Goal: Information Seeking & Learning: Learn about a topic

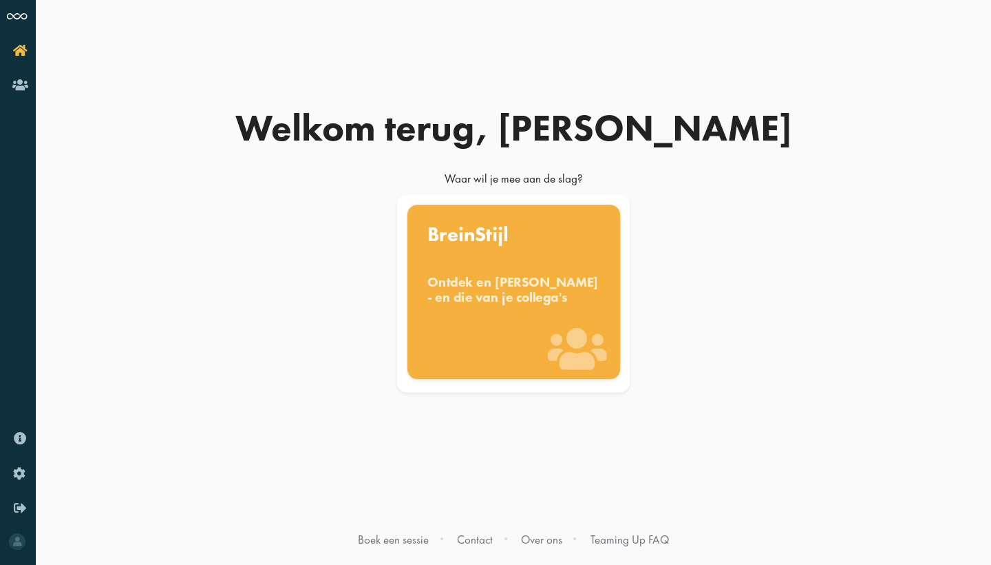
click at [469, 335] on div "BreinStijl Ontdek en benut jouw denkstijl - en die van je collega's" at bounding box center [513, 291] width 213 height 174
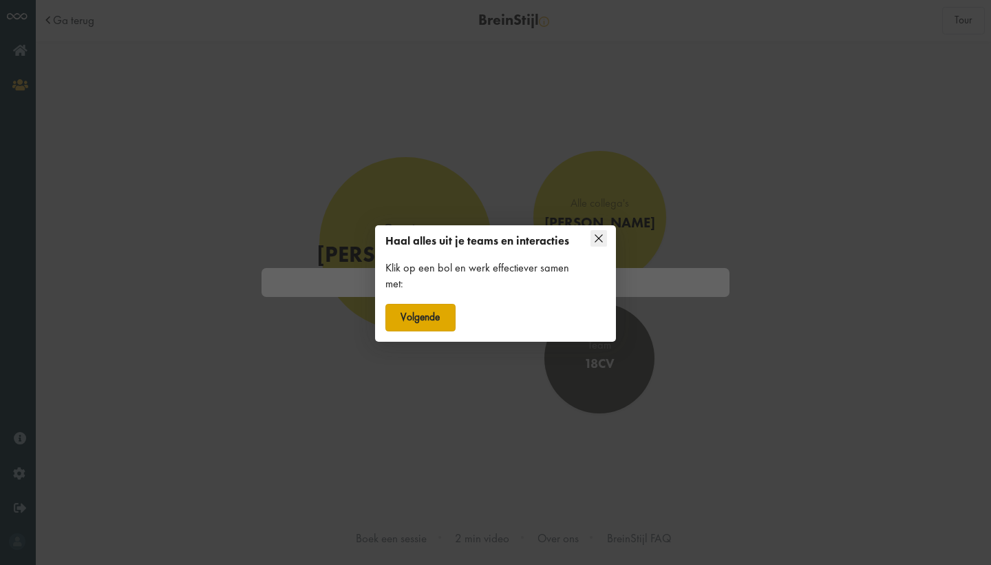
click at [414, 317] on button "Volgende" at bounding box center [421, 318] width 70 height 28
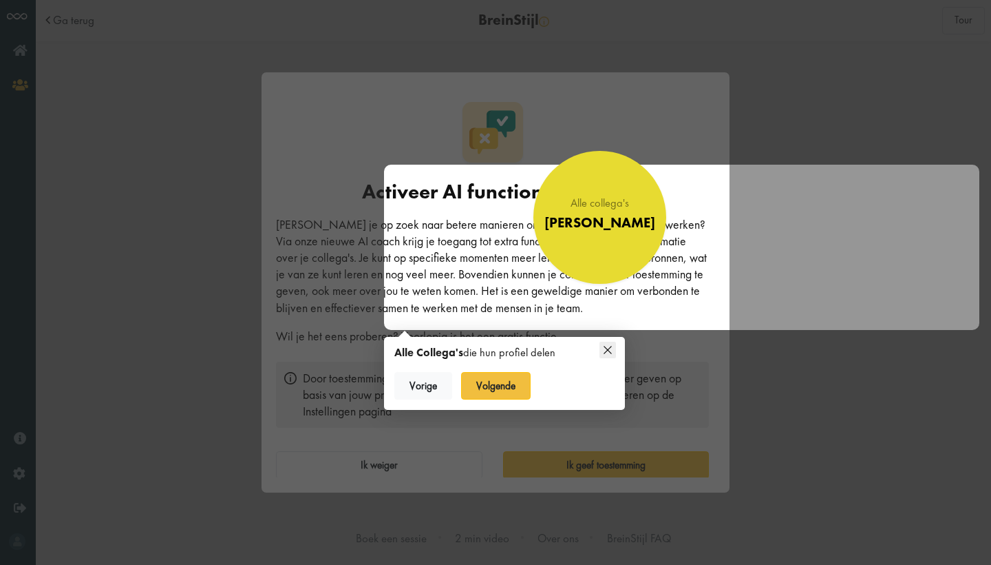
click at [519, 295] on div at bounding box center [682, 247] width 596 height 165
click at [505, 372] on div at bounding box center [495, 282] width 991 height 565
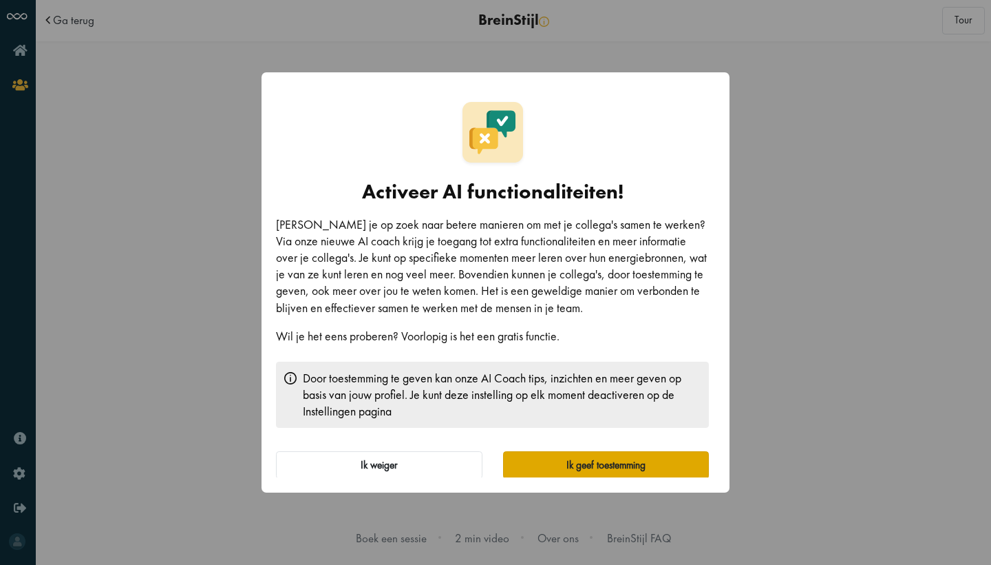
click at [546, 473] on button "Ik geef toestemming" at bounding box center [606, 465] width 207 height 28
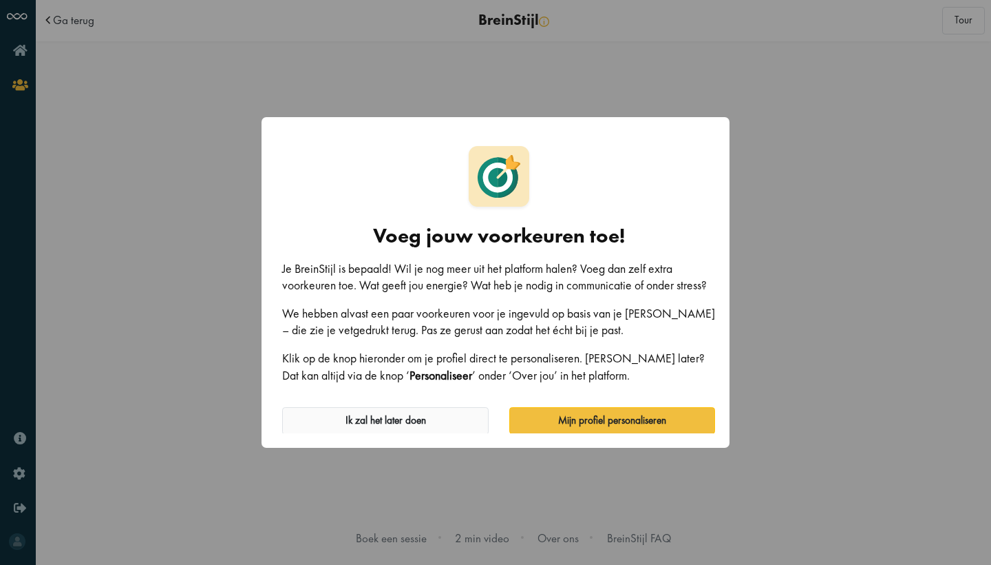
click at [437, 421] on button "Ik zal het later doen" at bounding box center [385, 421] width 207 height 28
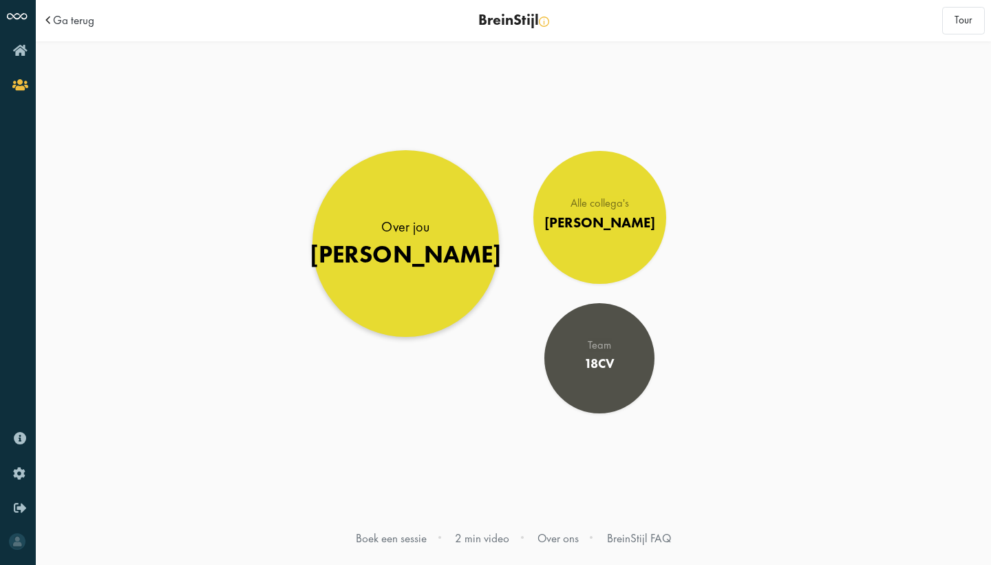
click at [419, 248] on div "[PERSON_NAME]" at bounding box center [406, 254] width 193 height 29
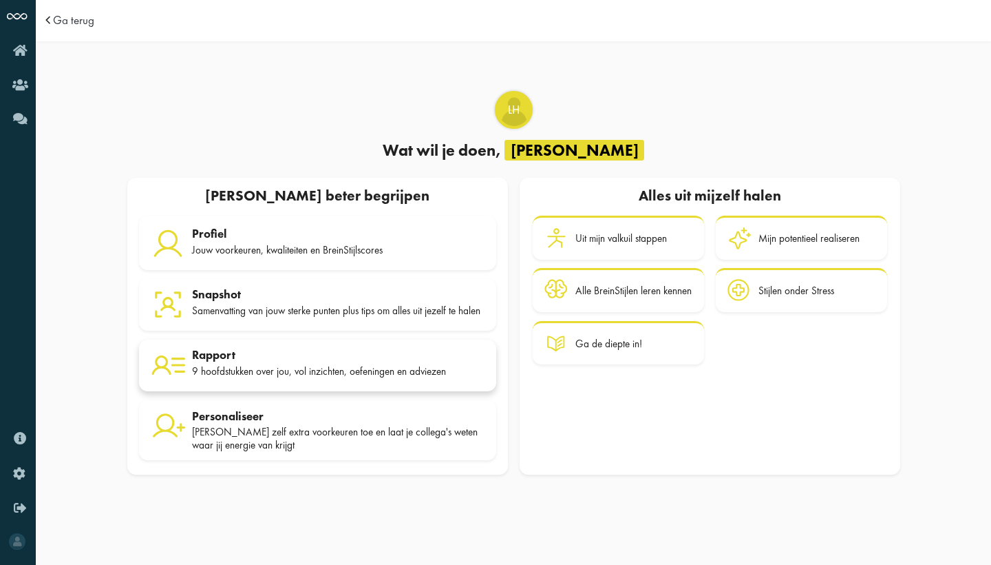
click at [280, 361] on div "Rapport" at bounding box center [338, 355] width 293 height 14
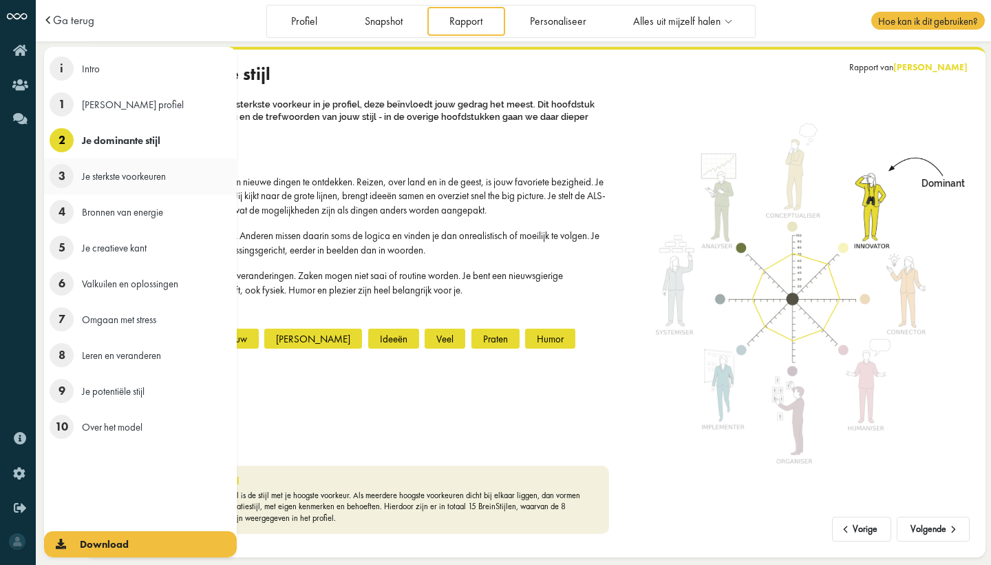
click at [63, 186] on span "3" at bounding box center [62, 176] width 24 height 24
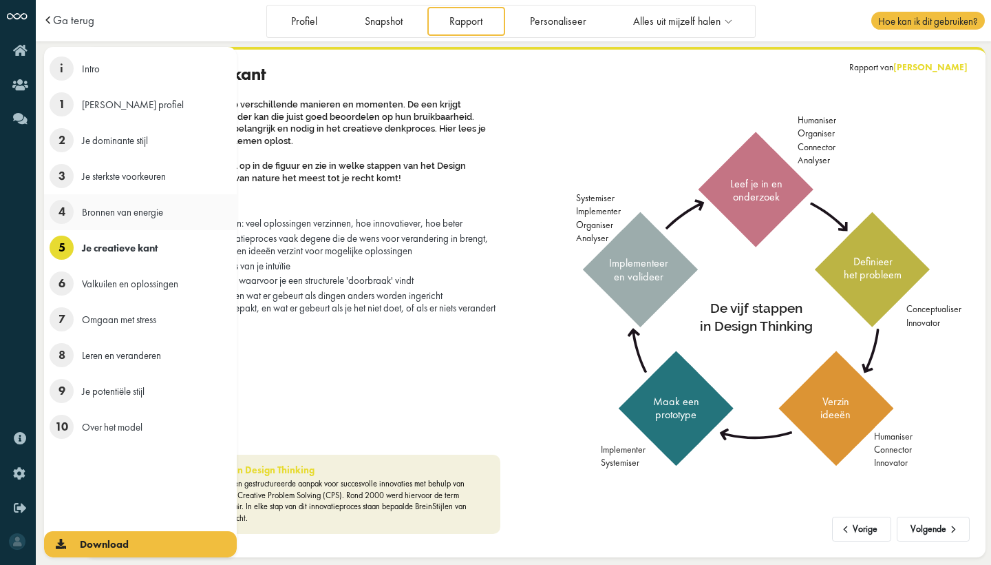
click at [59, 220] on span "4" at bounding box center [62, 212] width 24 height 24
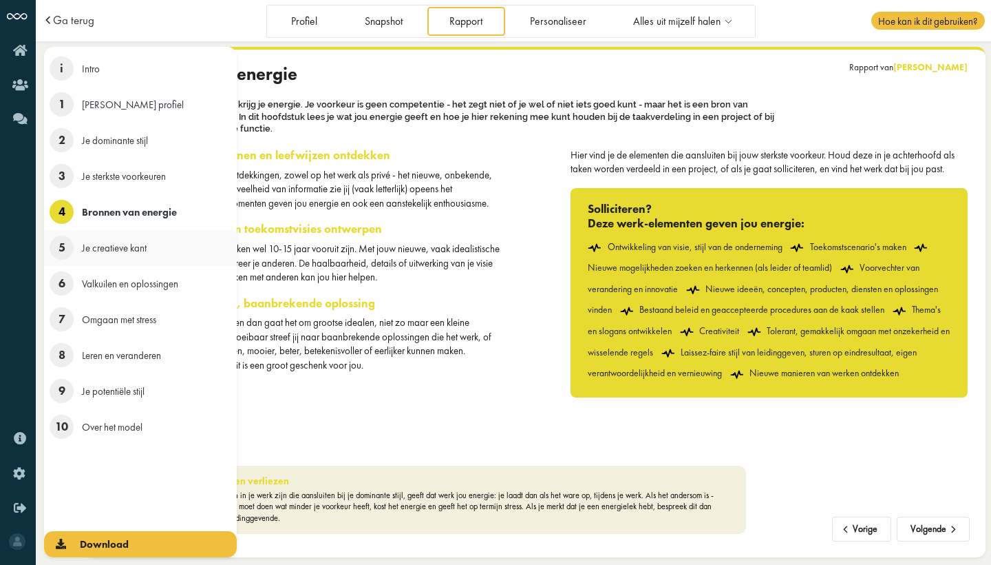
click at [52, 253] on span "5" at bounding box center [62, 247] width 24 height 24
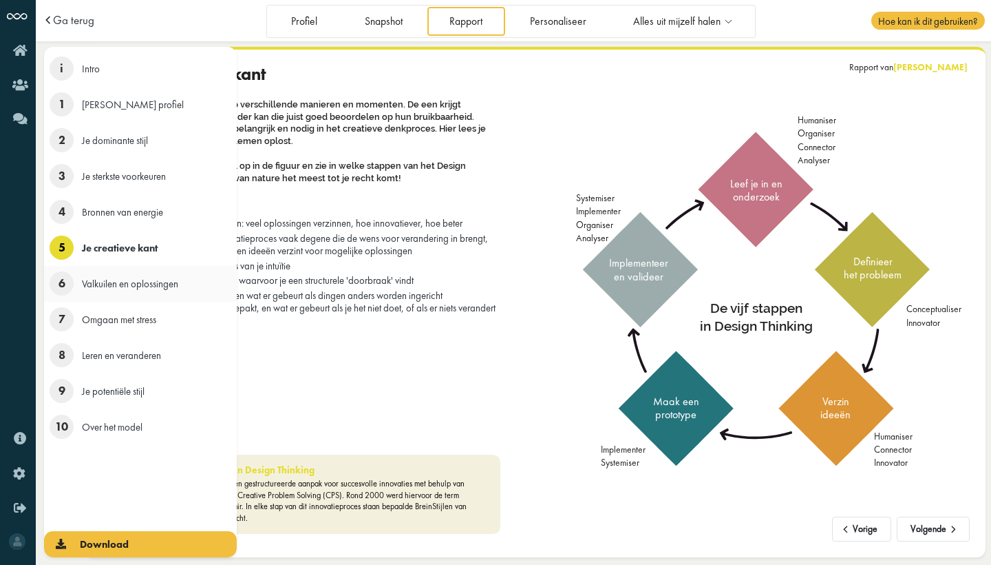
click at [63, 282] on span "6" at bounding box center [62, 283] width 24 height 24
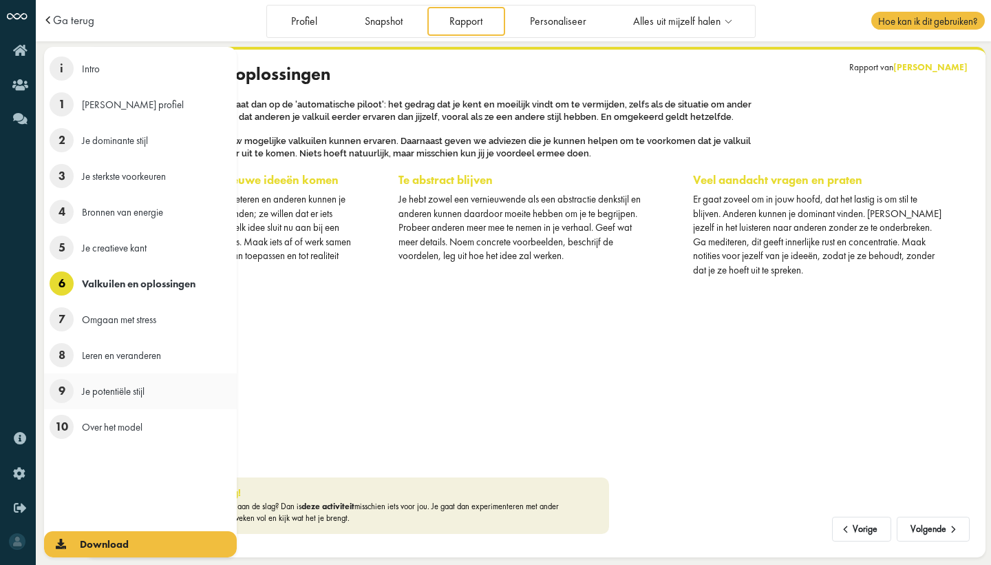
click at [103, 384] on li "9 Je potentiële stijl" at bounding box center [140, 391] width 193 height 36
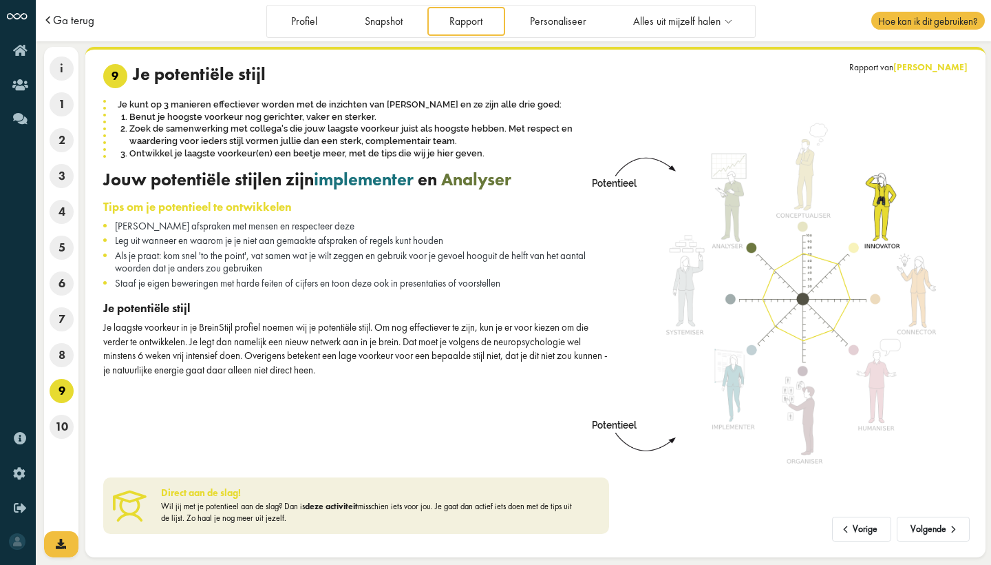
click at [75, 17] on span "Ga terug" at bounding box center [73, 20] width 41 height 12
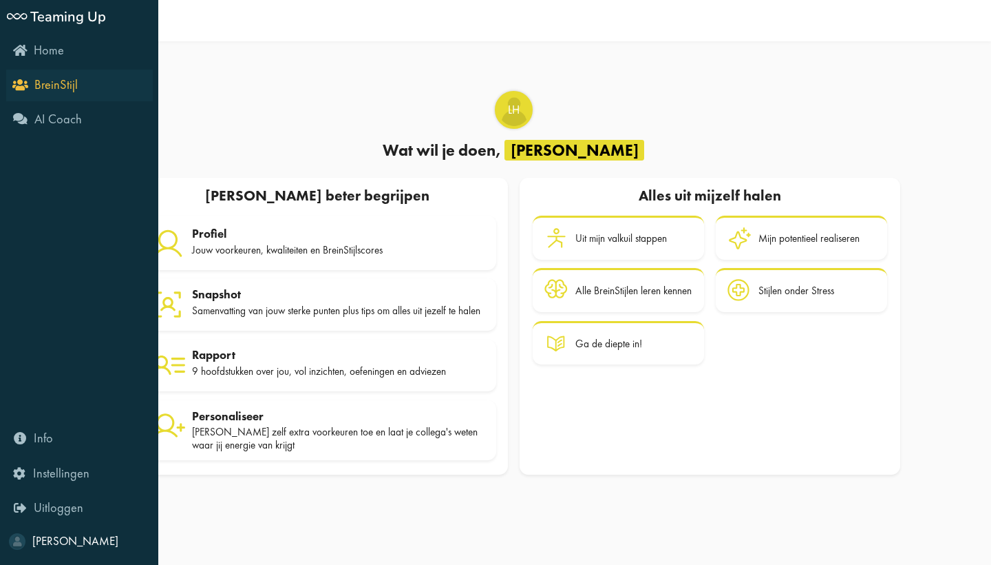
click at [56, 83] on span "BreinStijl" at bounding box center [55, 84] width 43 height 17
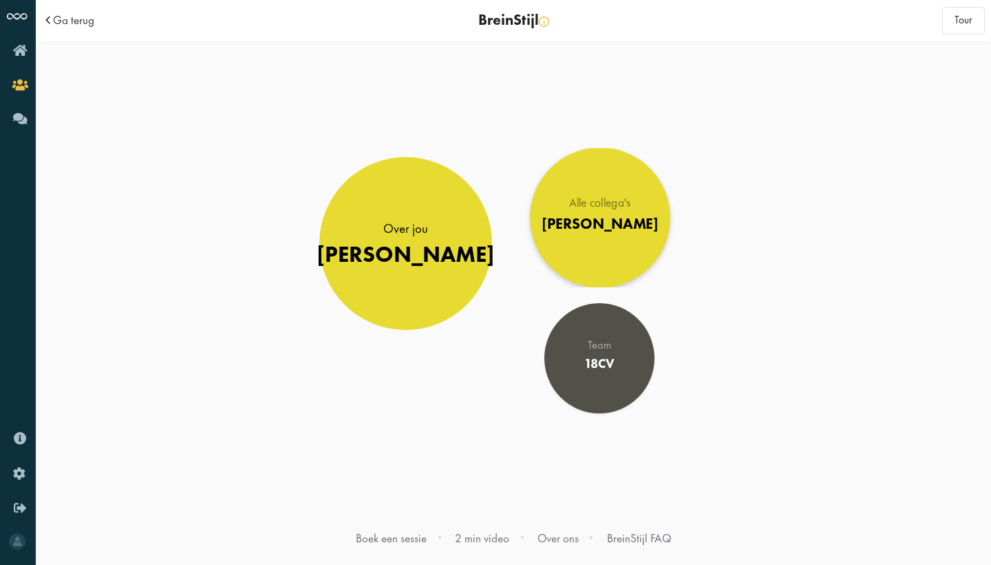
click at [596, 233] on div "Alle collega's [PERSON_NAME]" at bounding box center [600, 217] width 116 height 41
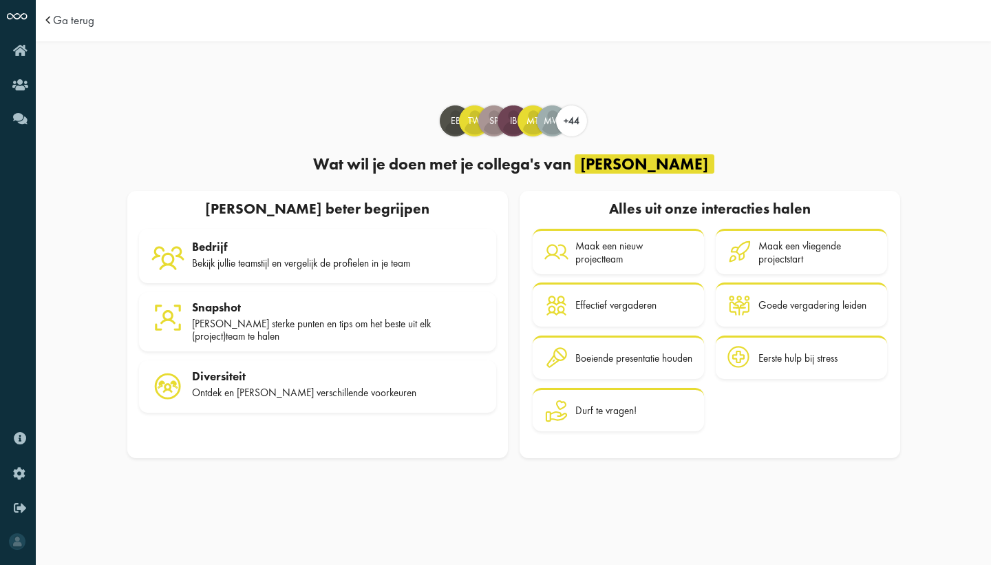
click at [46, 15] on span at bounding box center [50, 20] width 14 height 12
click at [50, 18] on span at bounding box center [50, 20] width 14 height 12
click at [57, 19] on span "Ga terug" at bounding box center [73, 20] width 41 height 12
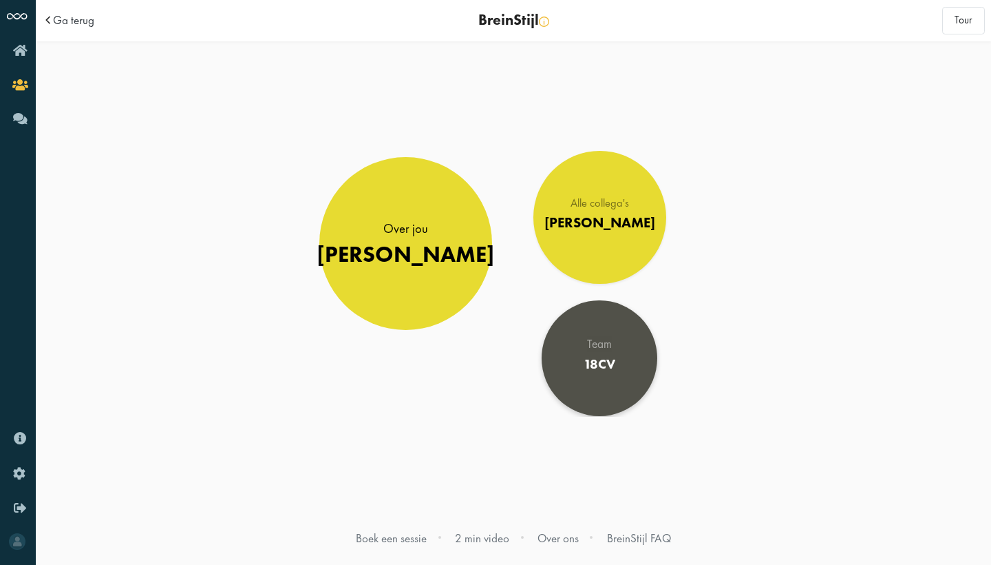
click at [602, 375] on div "Team 18CV" at bounding box center [600, 357] width 32 height 39
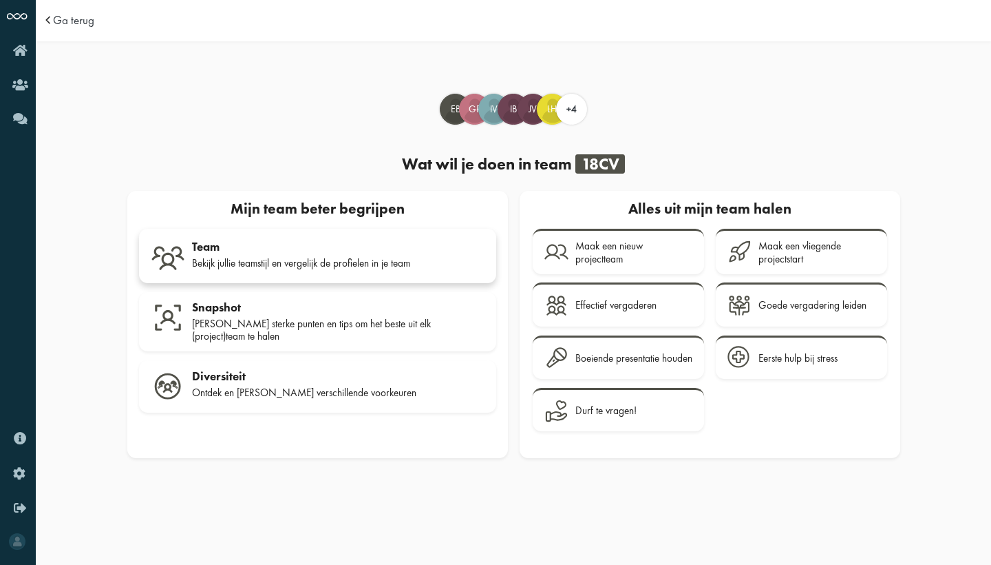
click at [261, 257] on div "Bekijk jullie teamstijl en vergelijk de profielen in je team" at bounding box center [338, 263] width 293 height 12
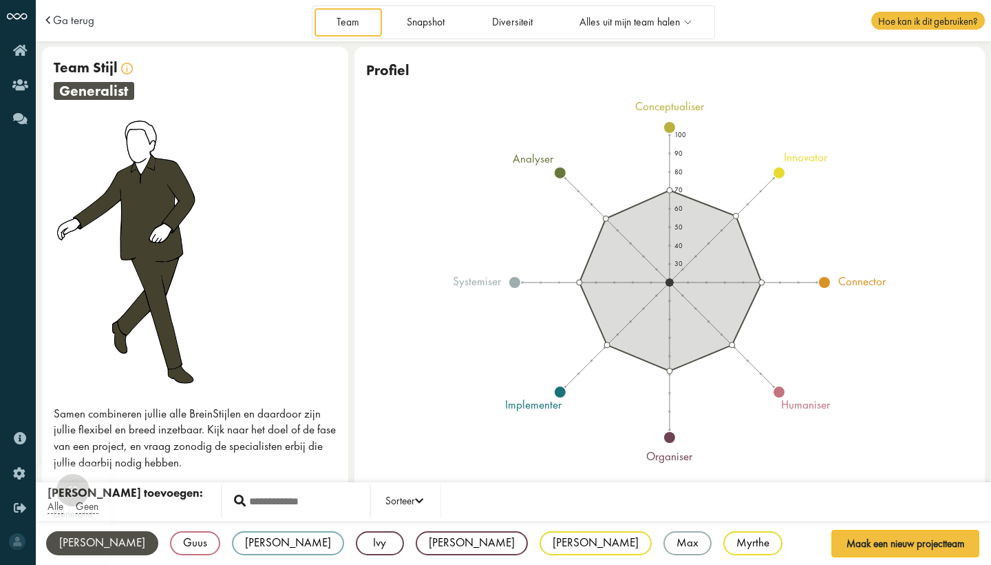
click at [73, 545] on div "[PERSON_NAME]" at bounding box center [102, 543] width 112 height 24
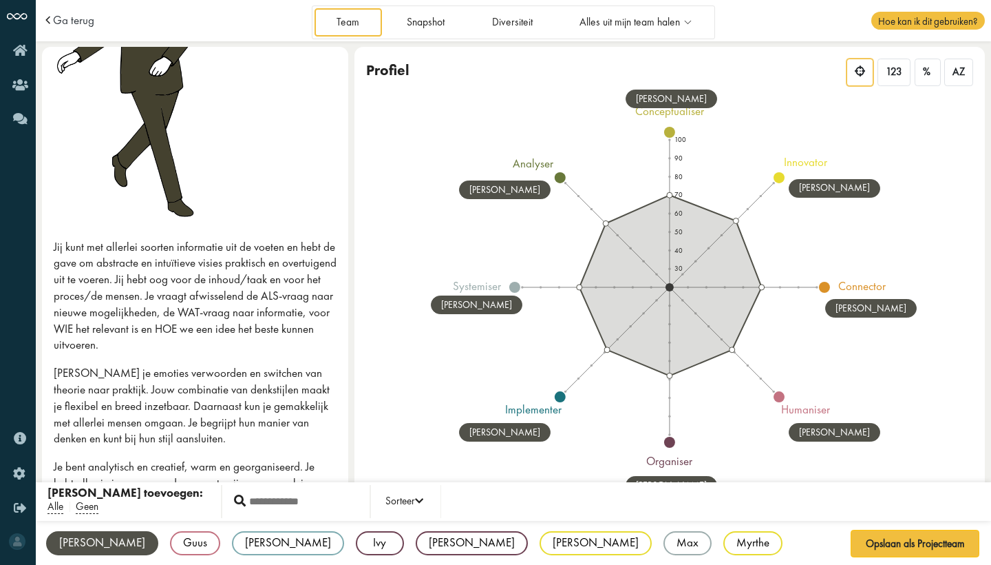
scroll to position [168, 0]
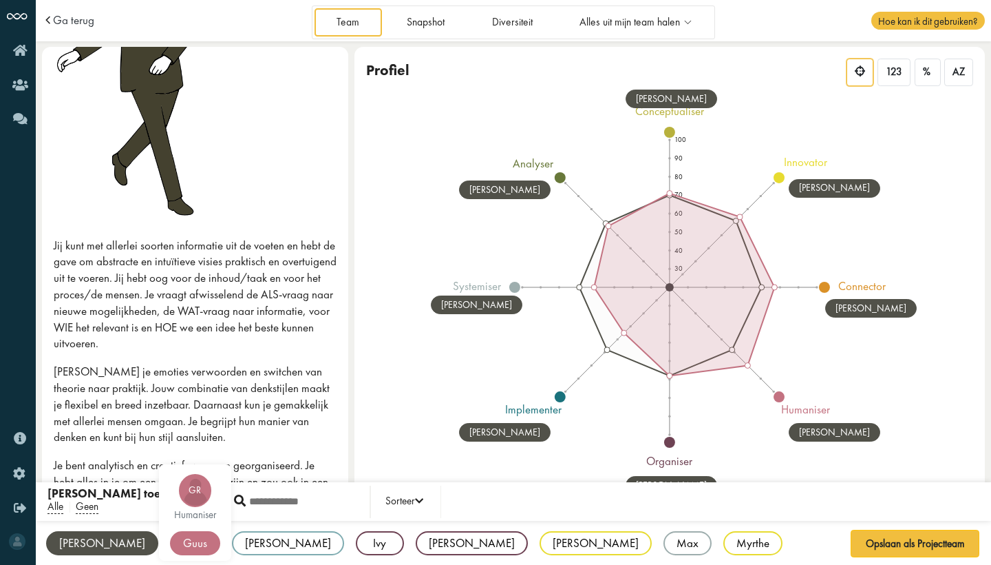
click at [170, 548] on div "Guus" at bounding box center [195, 543] width 50 height 24
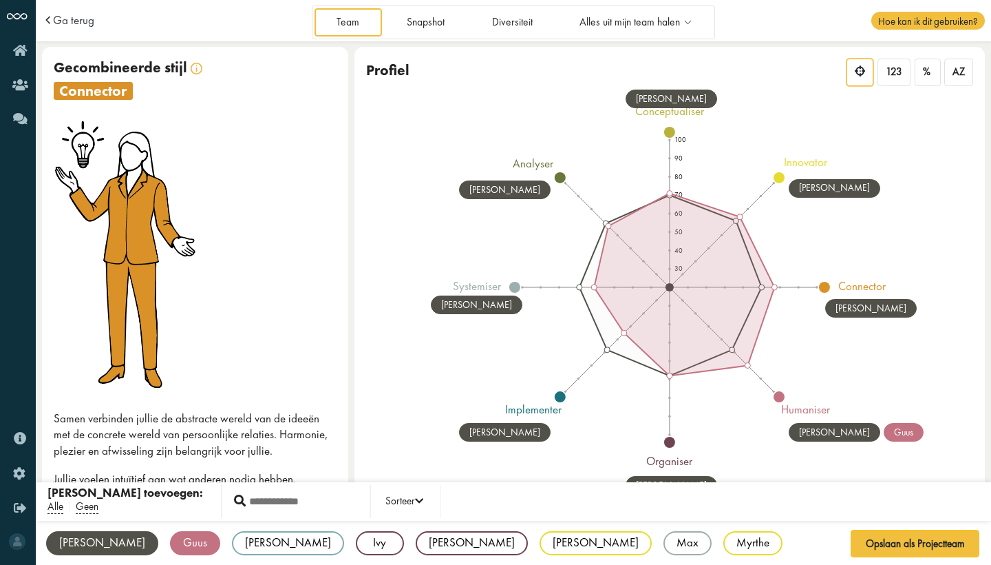
scroll to position [0, 0]
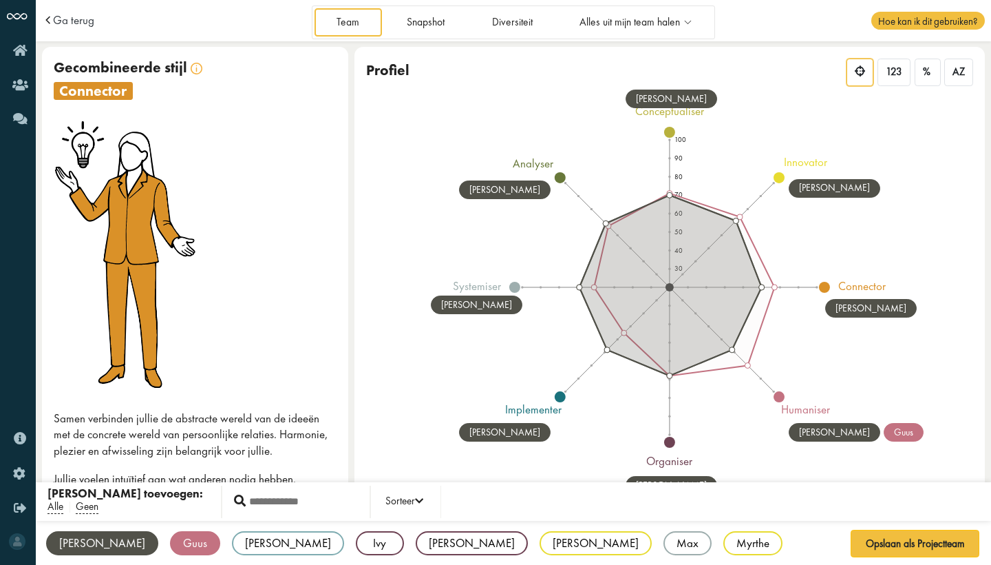
click at [78, 546] on div "[PERSON_NAME]" at bounding box center [102, 543] width 112 height 24
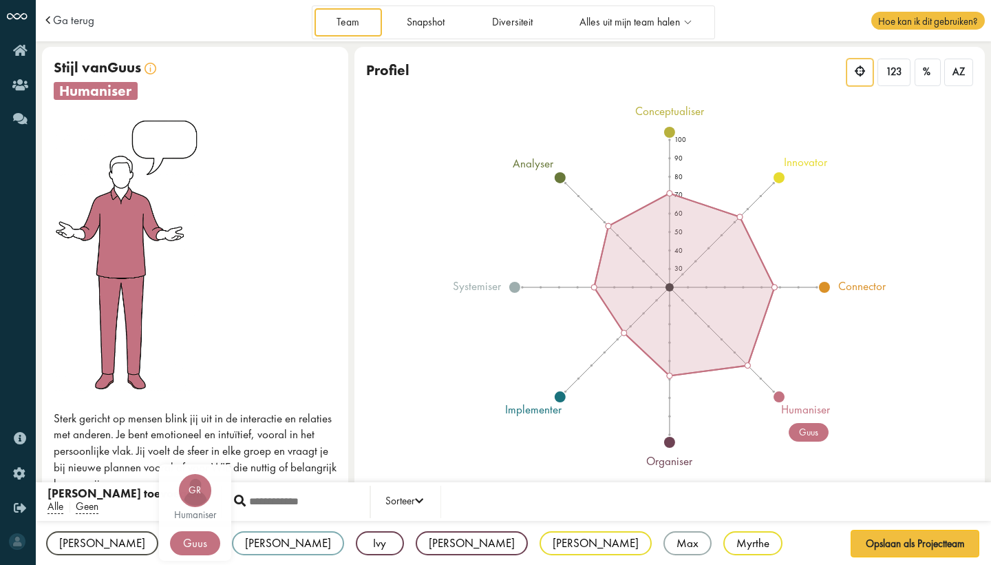
click at [170, 541] on div "Guus" at bounding box center [195, 543] width 50 height 24
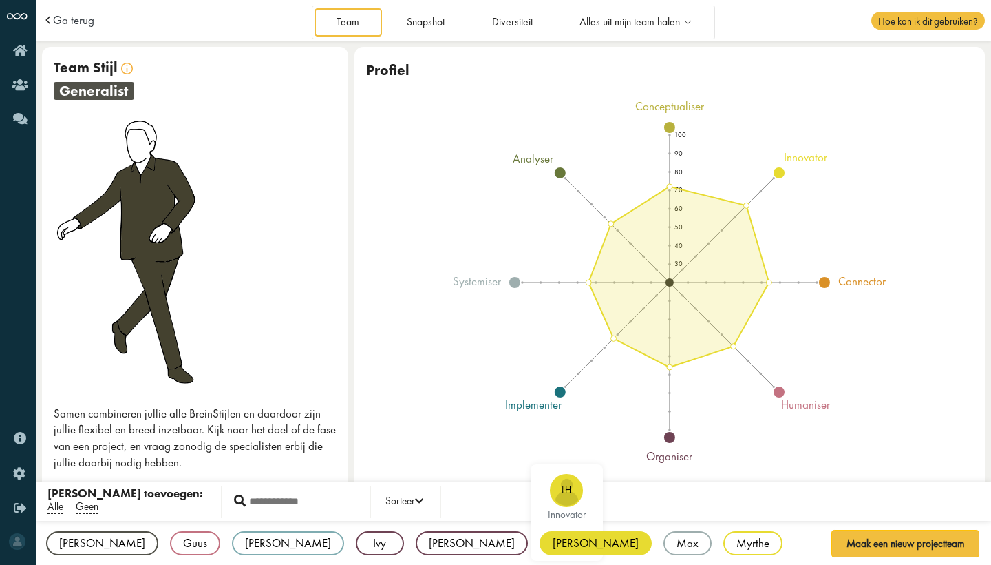
click at [540, 543] on div "[PERSON_NAME]" at bounding box center [596, 543] width 112 height 24
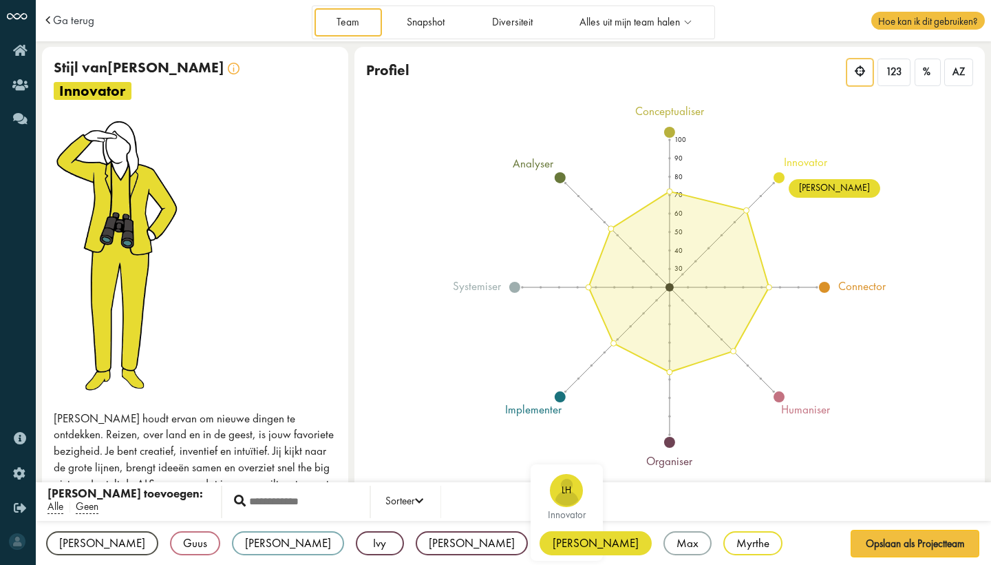
click at [540, 543] on div "[PERSON_NAME]" at bounding box center [596, 543] width 112 height 24
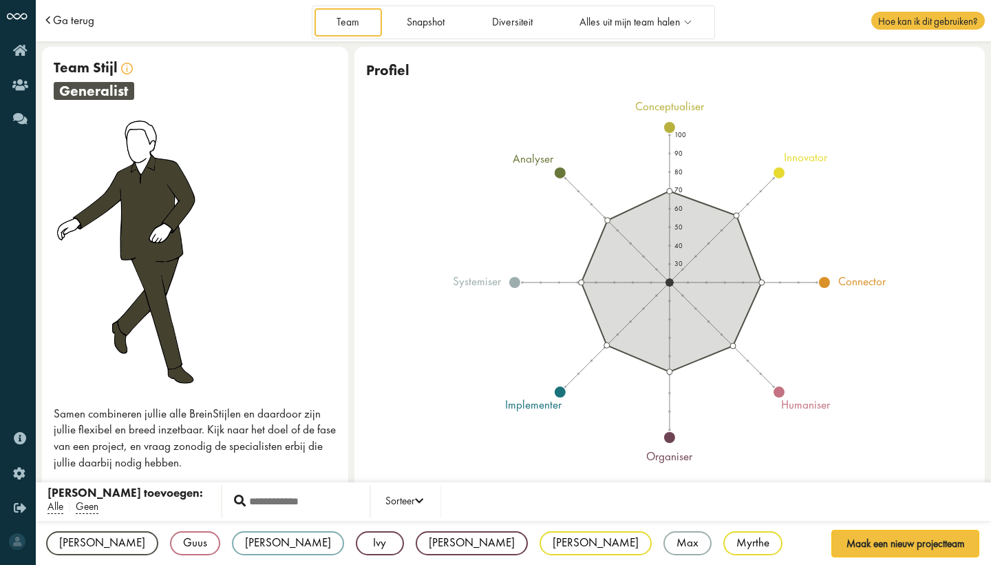
click at [56, 14] on span "Ga terug" at bounding box center [73, 20] width 41 height 12
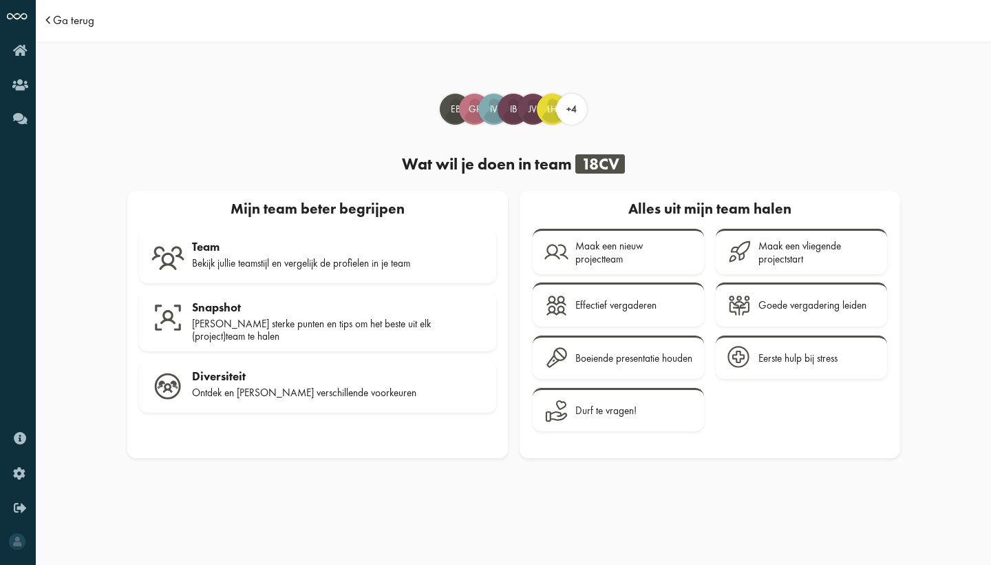
click at [72, 14] on span "Ga terug" at bounding box center [73, 20] width 41 height 12
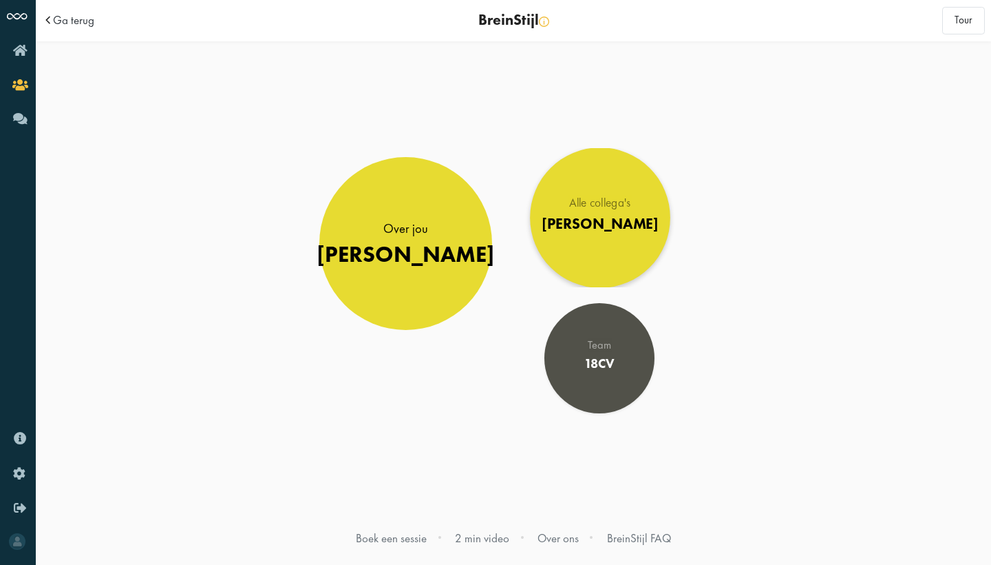
click at [604, 225] on div "Jonge Honden" at bounding box center [600, 223] width 116 height 18
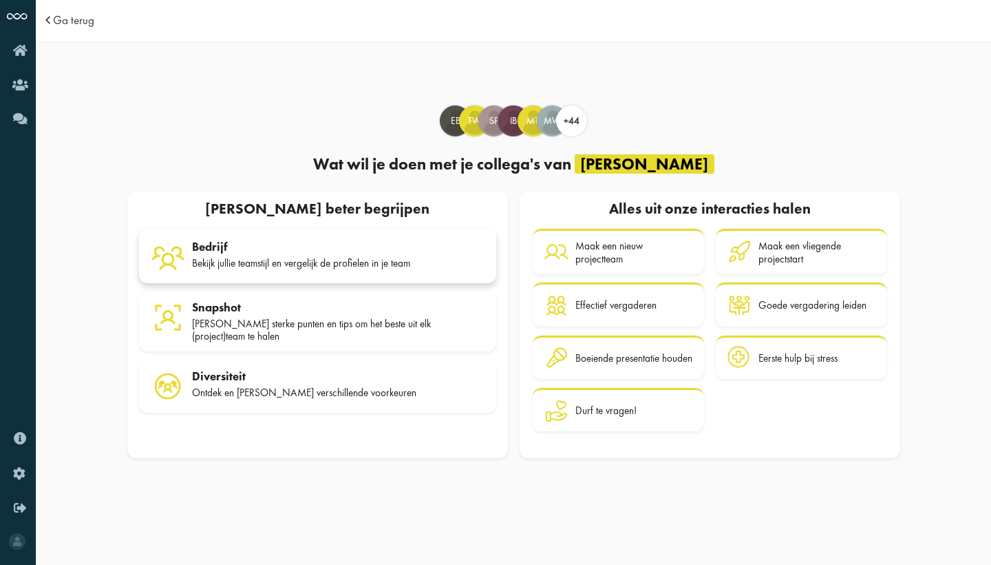
click at [374, 242] on div "Bedrijf" at bounding box center [338, 247] width 293 height 14
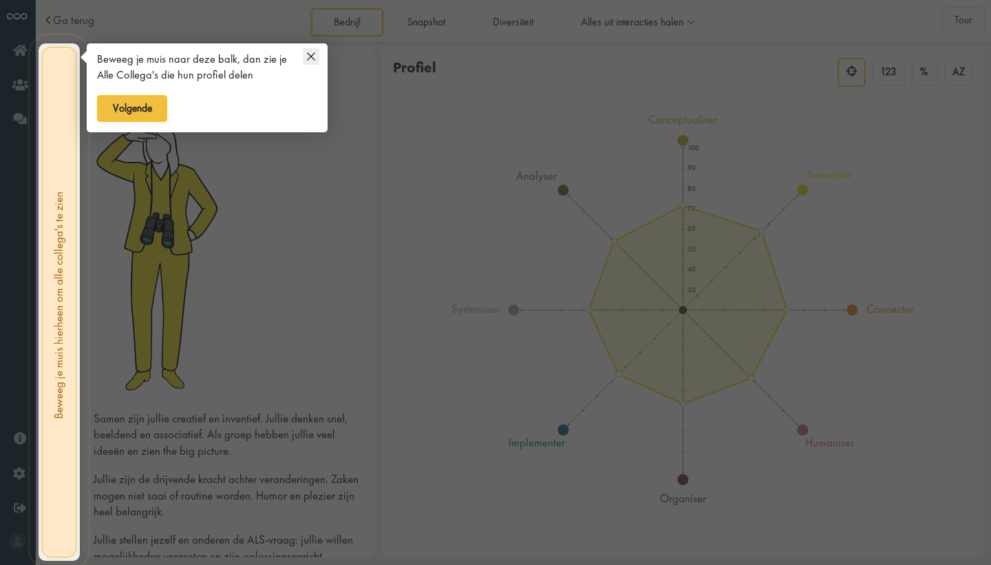
click at [311, 53] on icon at bounding box center [311, 56] width 8 height 8
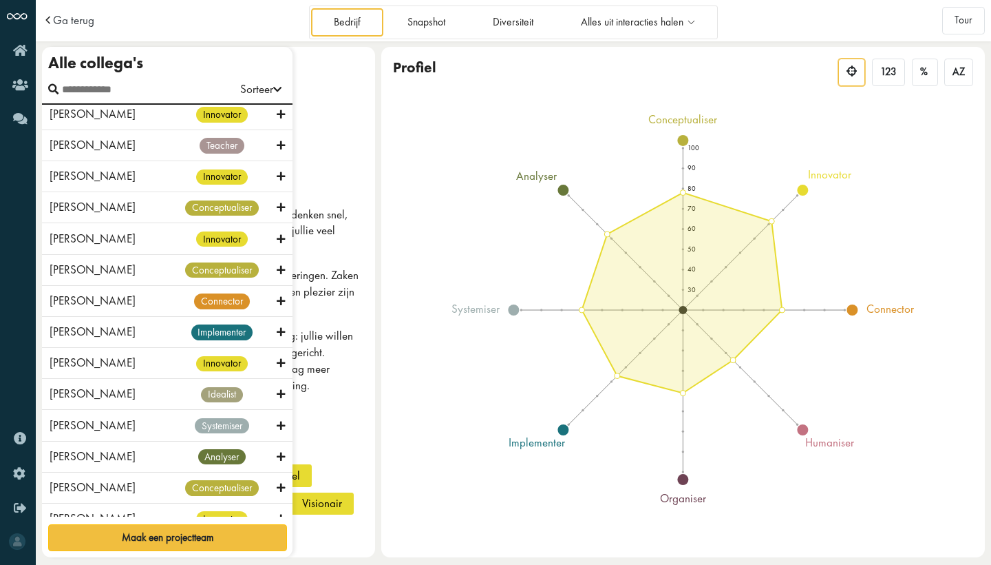
scroll to position [631, 0]
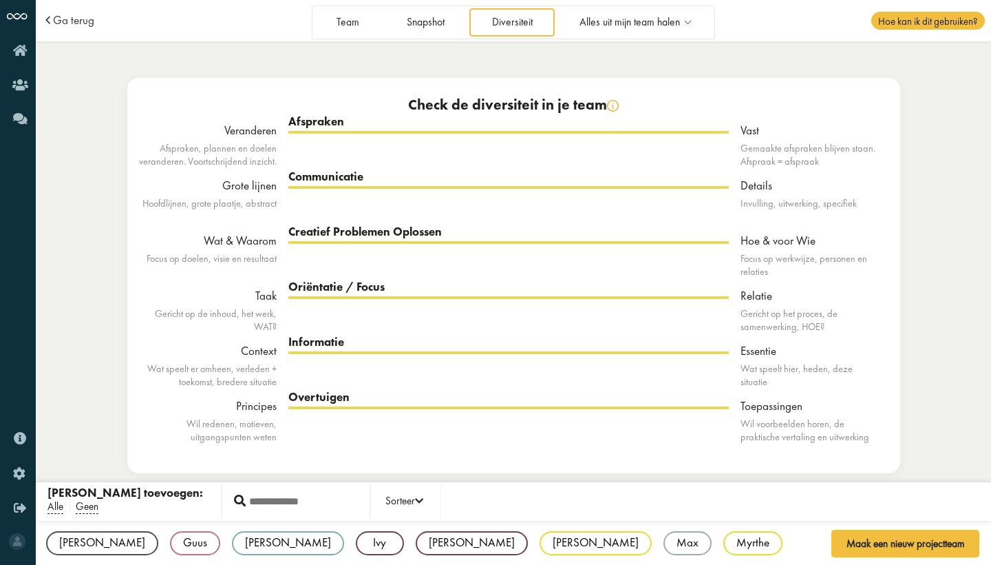
click at [48, 24] on span at bounding box center [50, 20] width 14 height 12
click at [56, 17] on span "Ga terug" at bounding box center [73, 20] width 41 height 12
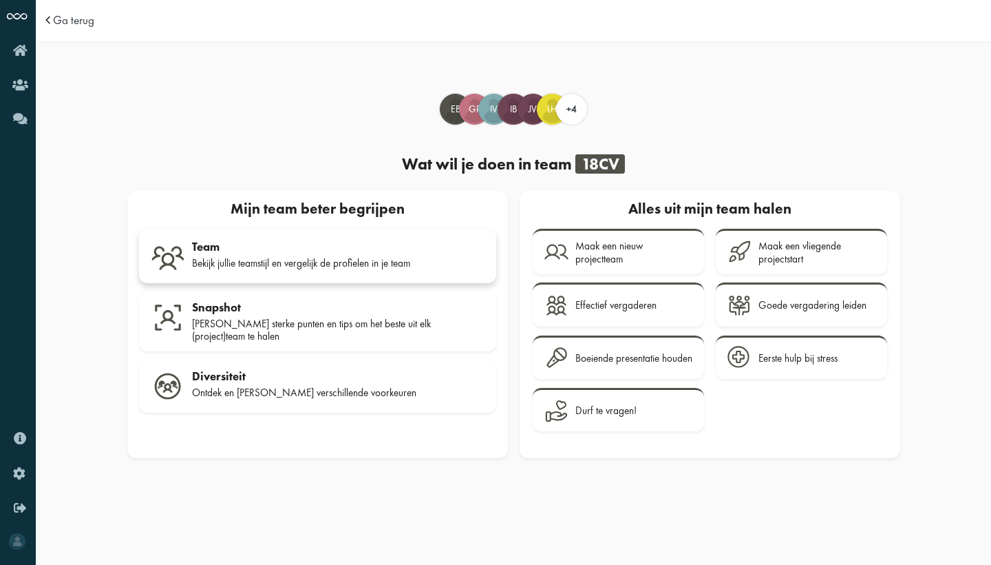
click at [245, 260] on div "Bekijk jullie teamstijl en vergelijk de profielen in je team" at bounding box center [338, 263] width 293 height 12
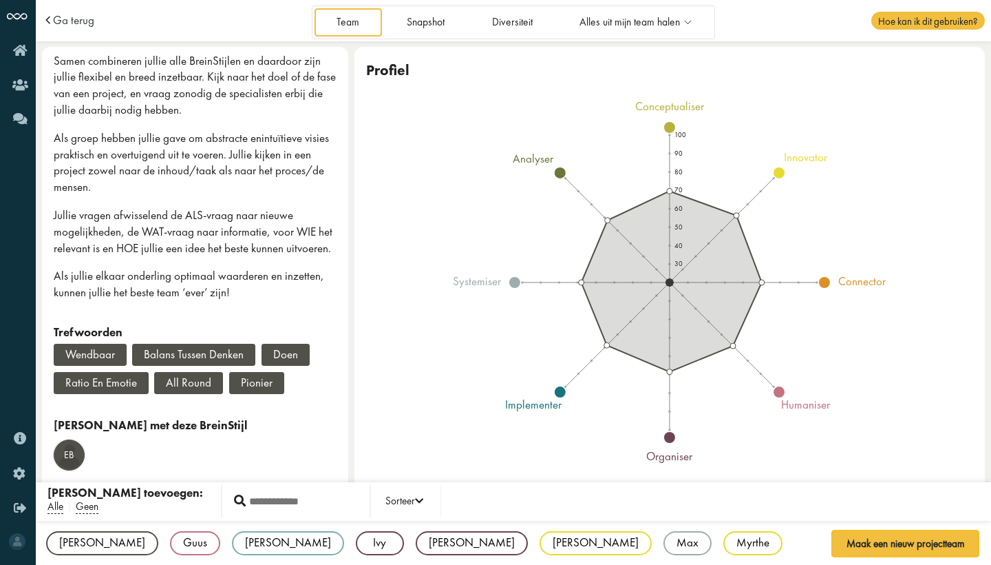
scroll to position [352, 0]
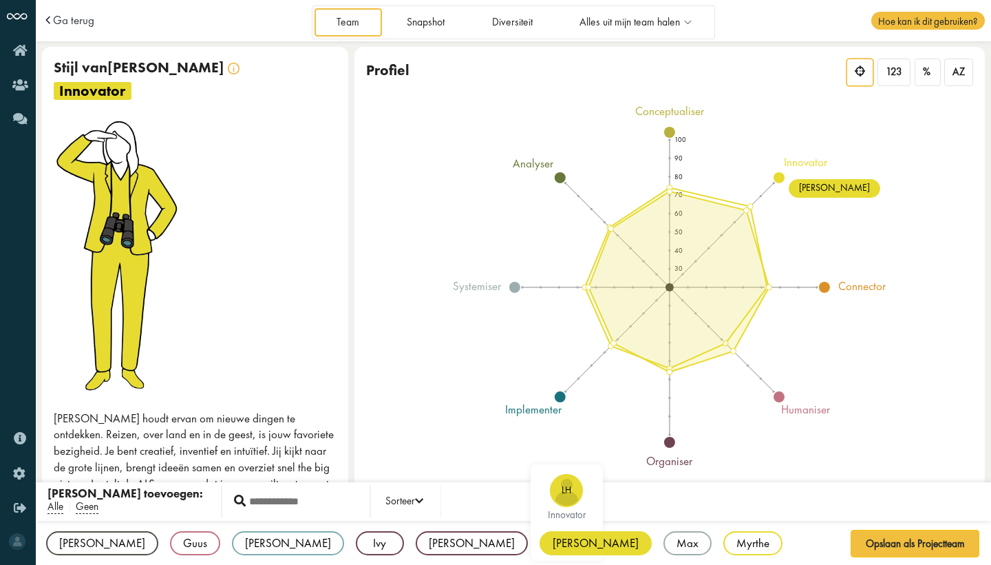
click at [540, 540] on div "[PERSON_NAME]" at bounding box center [596, 543] width 112 height 24
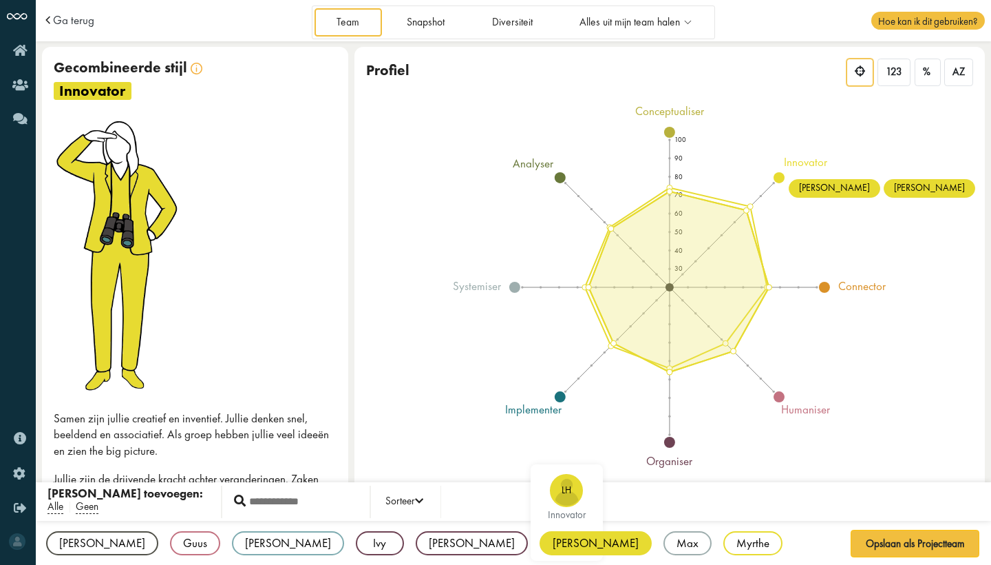
click at [540, 540] on div "[PERSON_NAME]" at bounding box center [596, 543] width 112 height 24
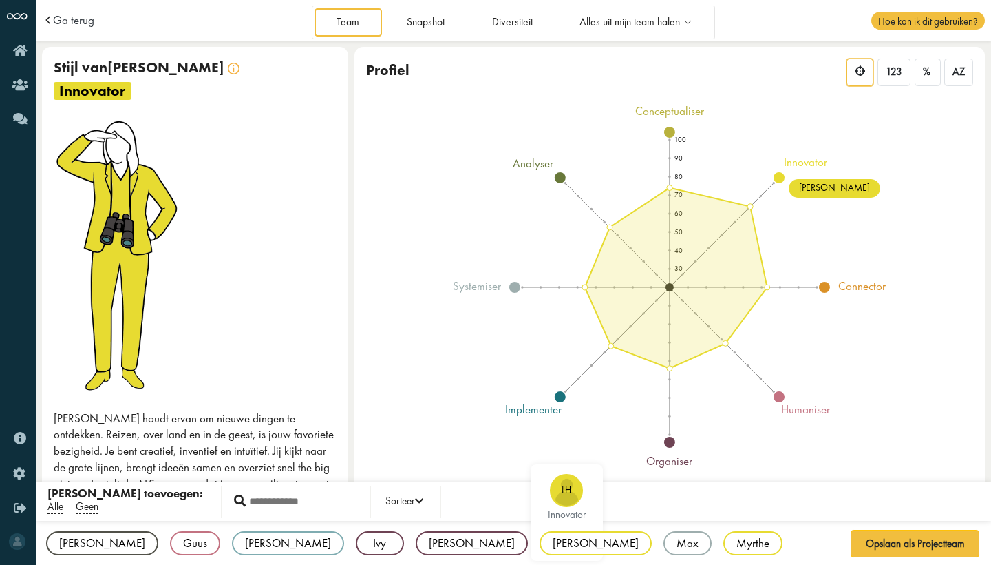
click at [540, 540] on div "[PERSON_NAME]" at bounding box center [596, 543] width 112 height 24
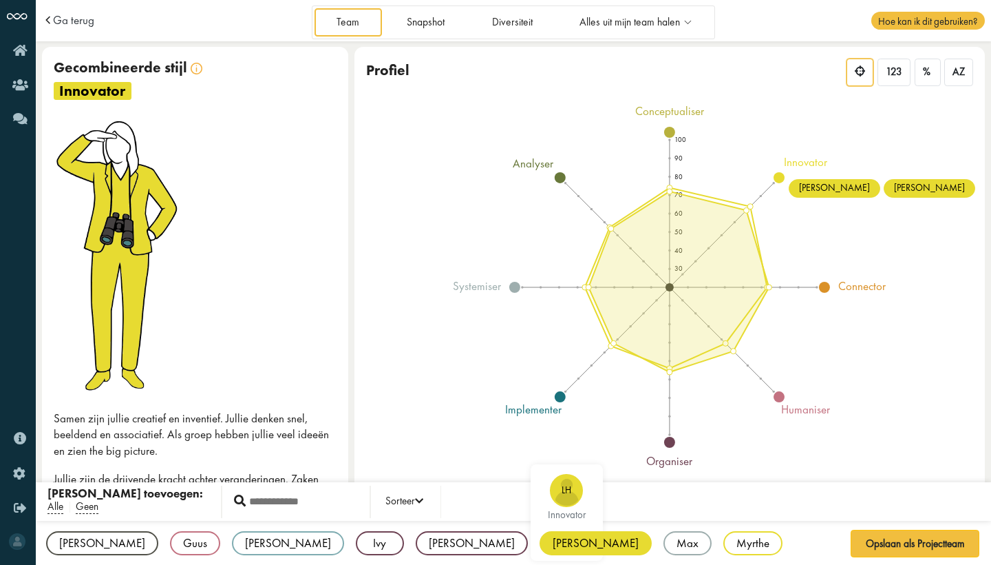
click at [540, 540] on div "[PERSON_NAME]" at bounding box center [596, 543] width 112 height 24
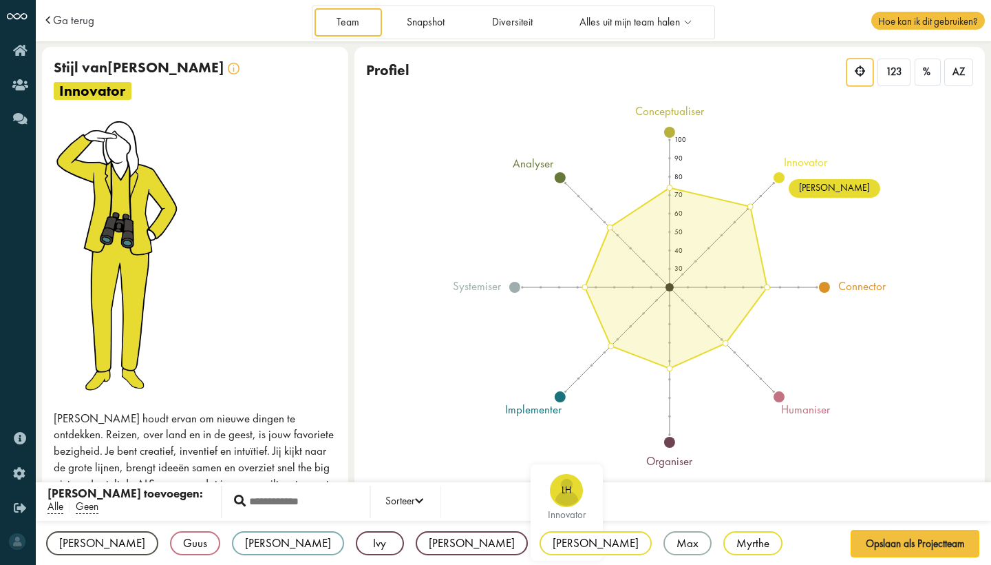
click at [540, 540] on div "[PERSON_NAME]" at bounding box center [596, 543] width 112 height 24
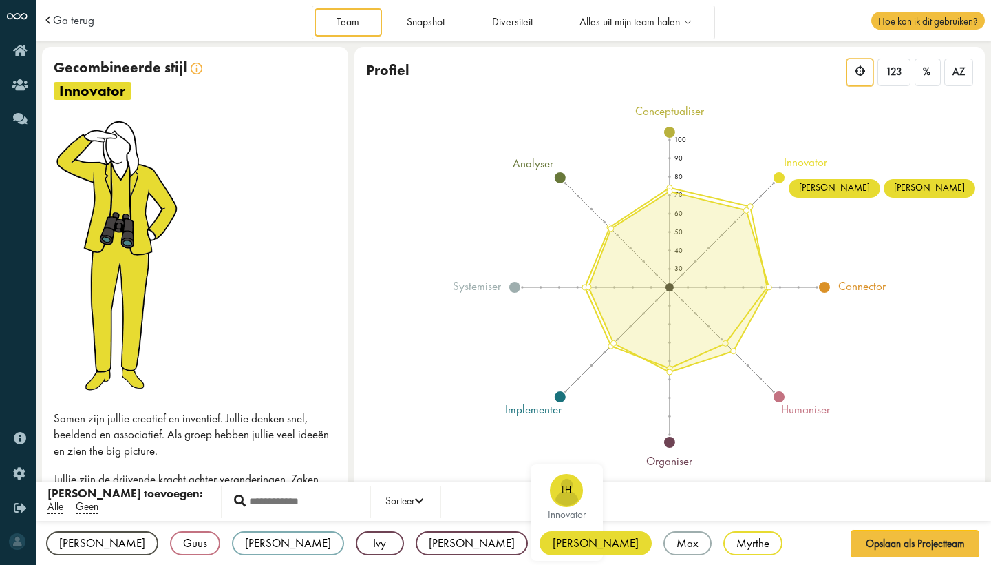
click at [540, 540] on div "[PERSON_NAME]" at bounding box center [596, 543] width 112 height 24
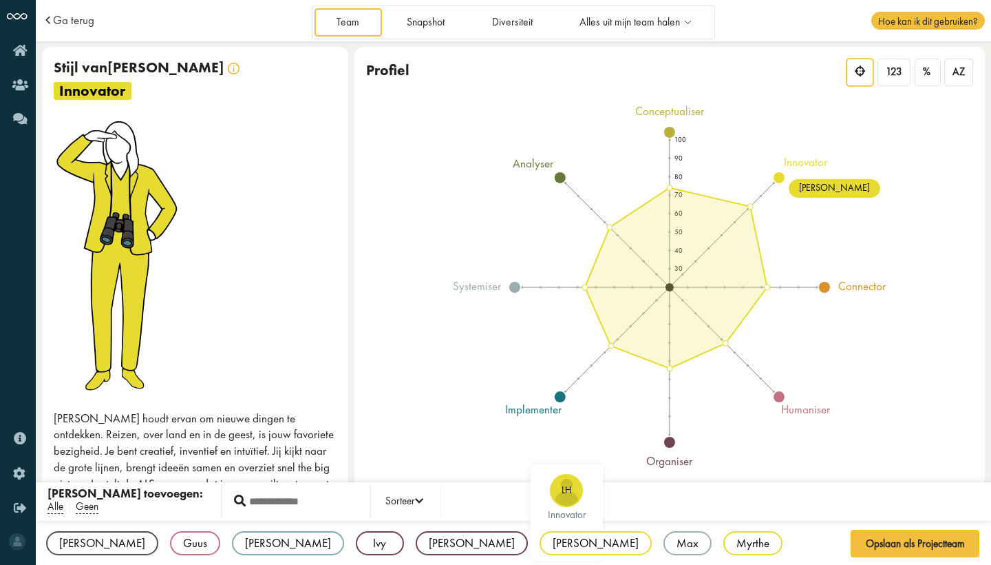
click at [540, 540] on div "[PERSON_NAME]" at bounding box center [596, 543] width 112 height 24
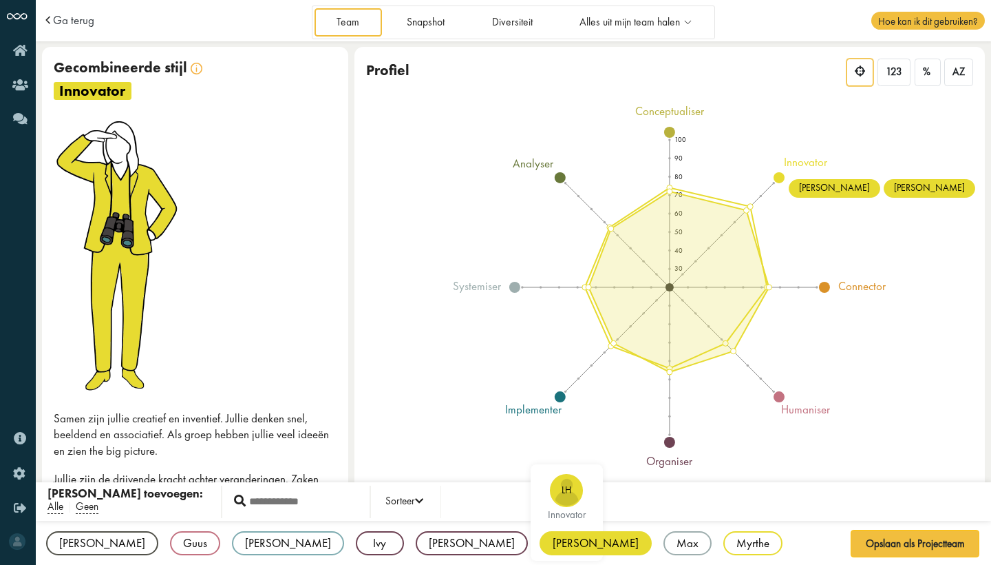
click at [540, 540] on div "[PERSON_NAME]" at bounding box center [596, 543] width 112 height 24
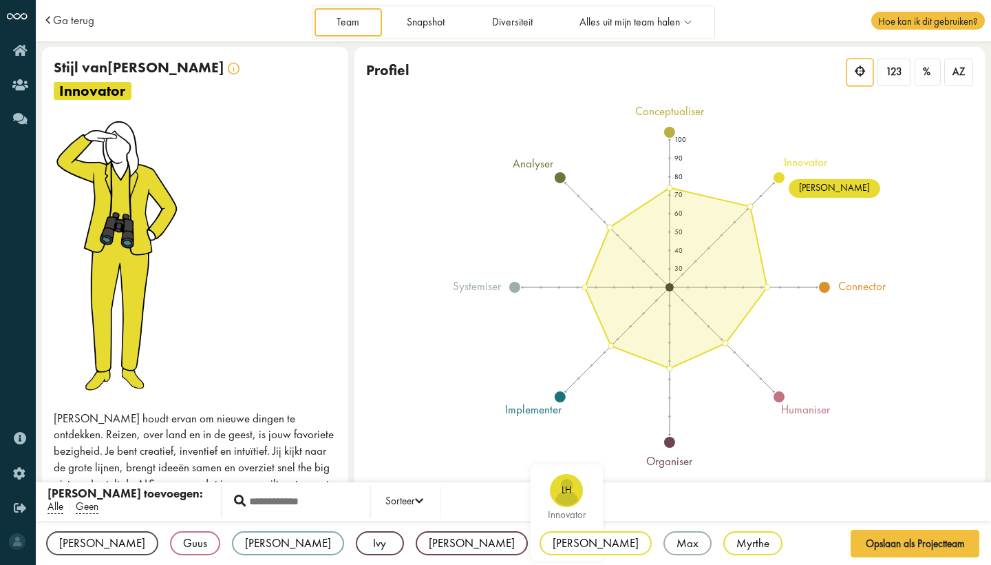
click at [540, 540] on div "[PERSON_NAME]" at bounding box center [596, 543] width 112 height 24
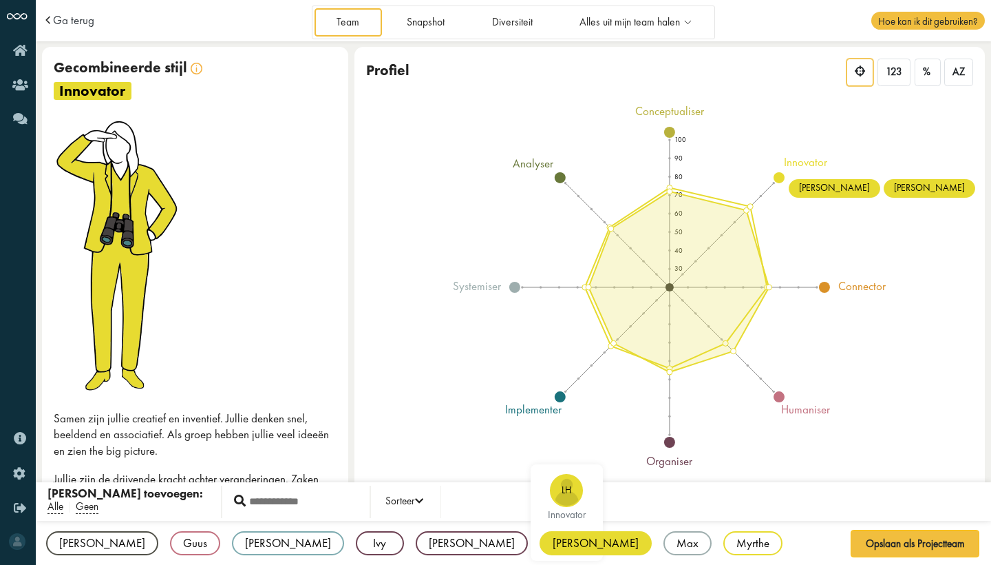
click at [540, 541] on div "[PERSON_NAME]" at bounding box center [596, 543] width 112 height 24
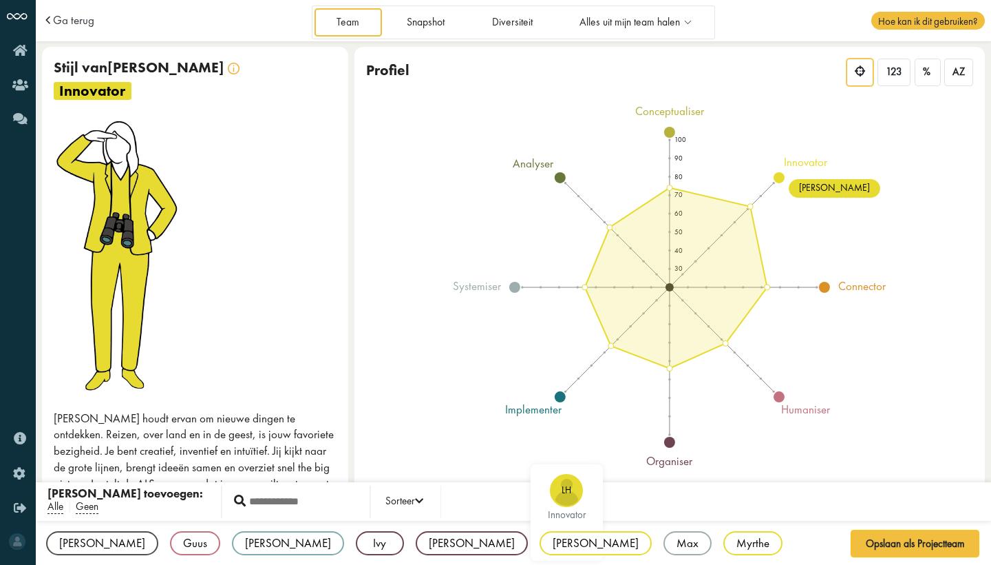
click at [540, 541] on div "[PERSON_NAME]" at bounding box center [596, 543] width 112 height 24
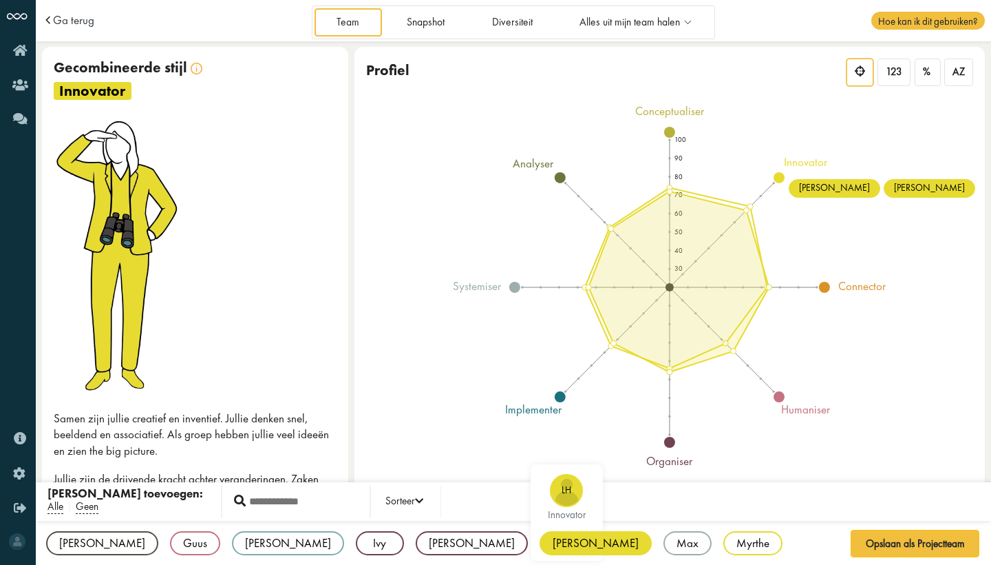
click at [540, 541] on div "[PERSON_NAME]" at bounding box center [596, 543] width 112 height 24
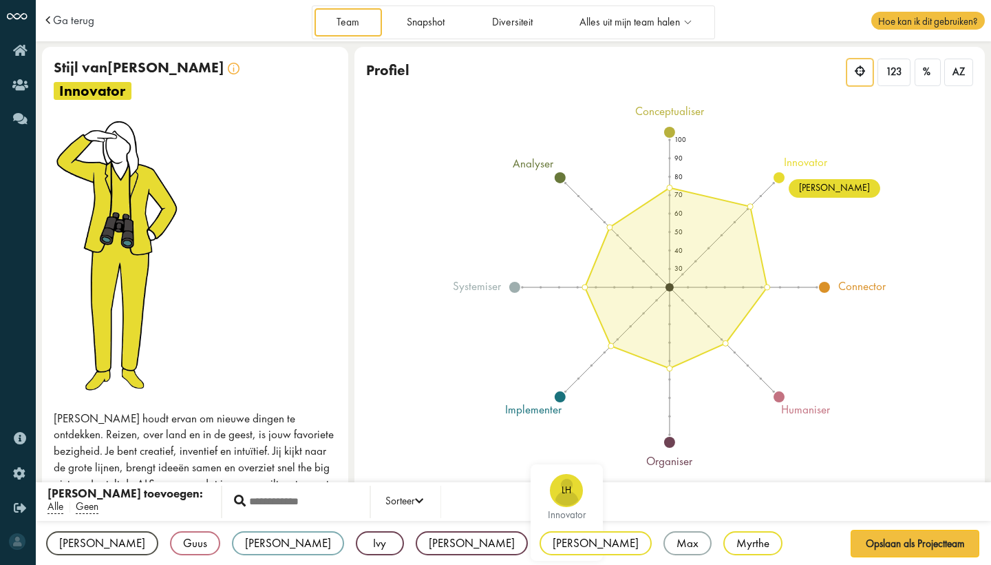
click at [540, 541] on div "[PERSON_NAME]" at bounding box center [596, 543] width 112 height 24
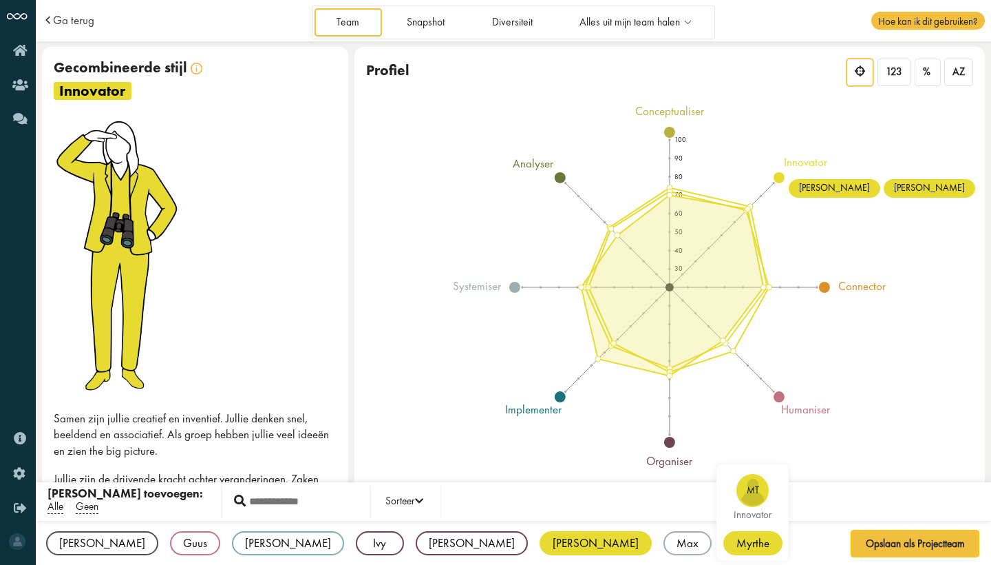
click at [724, 543] on div "Myrthe" at bounding box center [753, 543] width 59 height 24
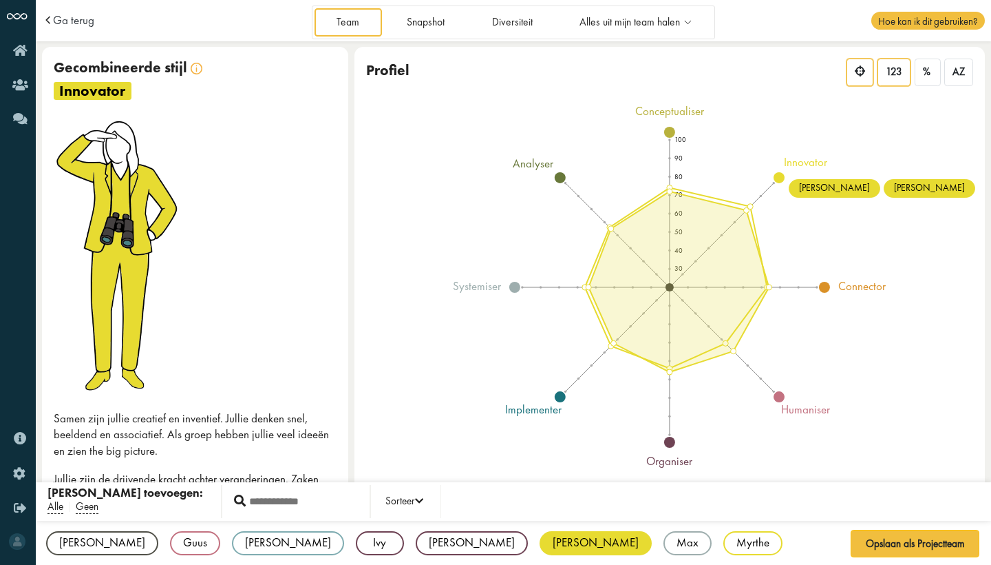
click at [903, 69] on div "123" at bounding box center [894, 73] width 33 height 28
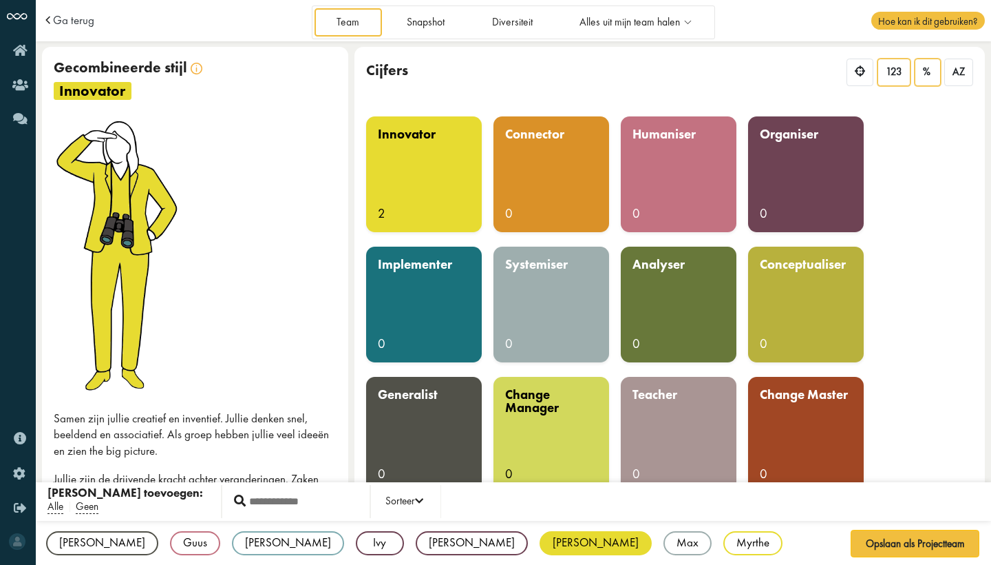
click at [938, 78] on div "%" at bounding box center [928, 73] width 26 height 28
click at [960, 77] on span "AZ" at bounding box center [959, 71] width 12 height 13
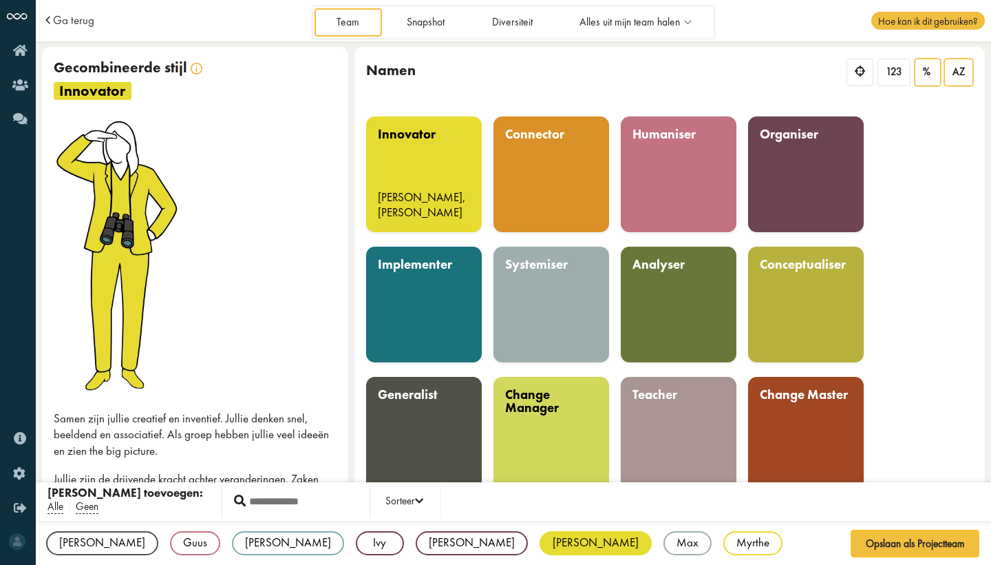
click at [932, 70] on div "%" at bounding box center [928, 73] width 26 height 28
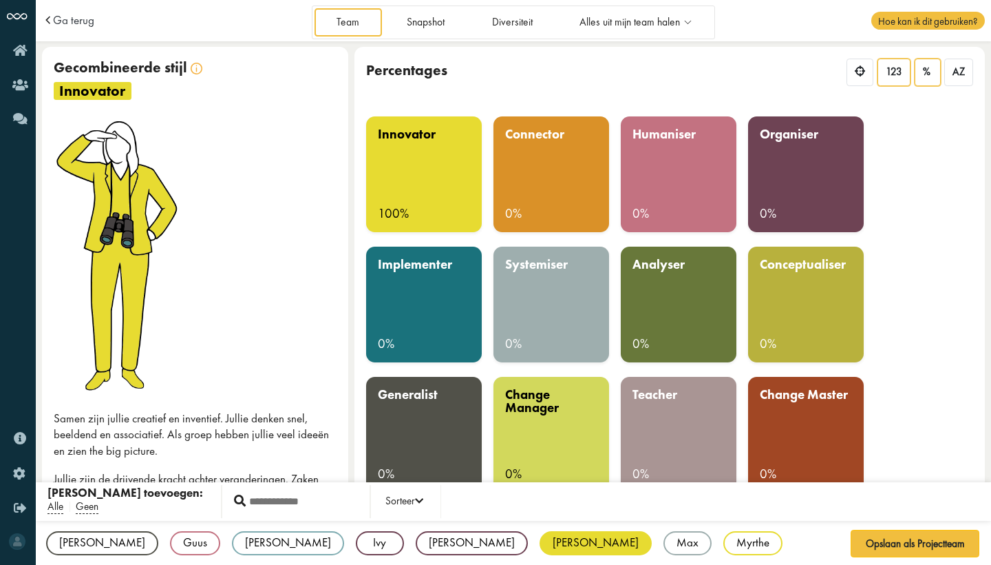
click at [890, 70] on span "123" at bounding box center [894, 71] width 17 height 13
click at [861, 68] on icon at bounding box center [860, 71] width 10 height 10
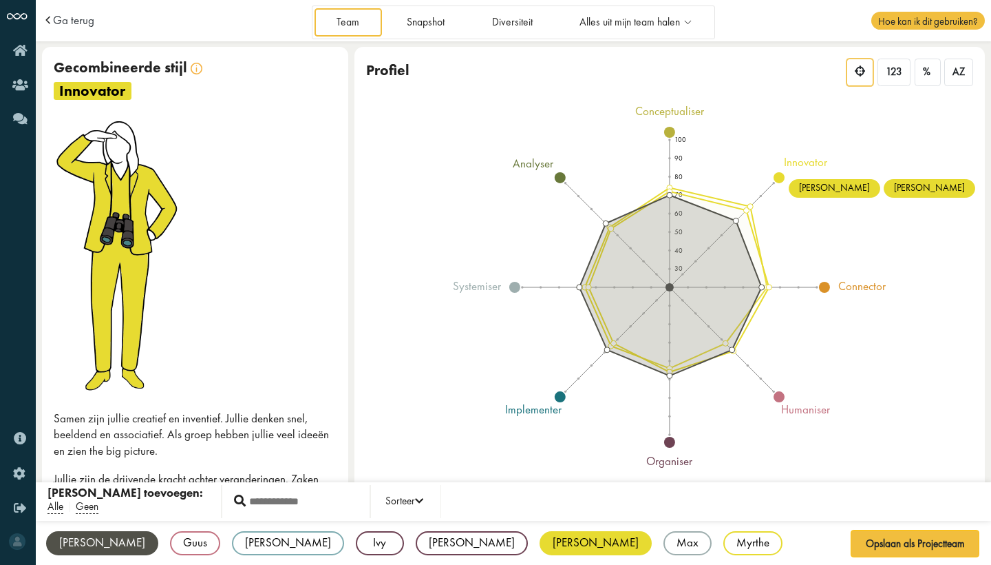
click at [73, 546] on div "Emma" at bounding box center [102, 543] width 112 height 24
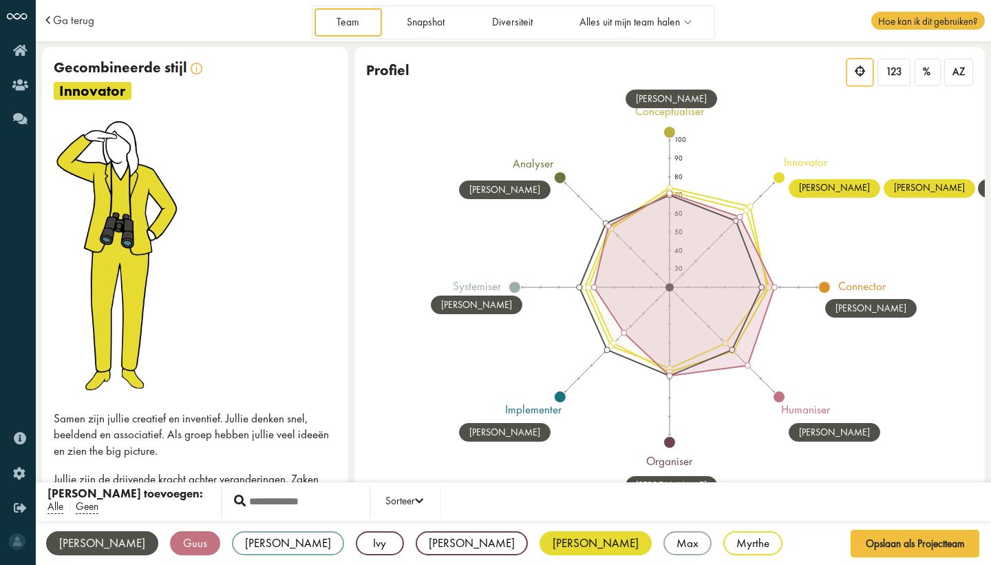
click at [170, 545] on div "Guus" at bounding box center [195, 543] width 50 height 24
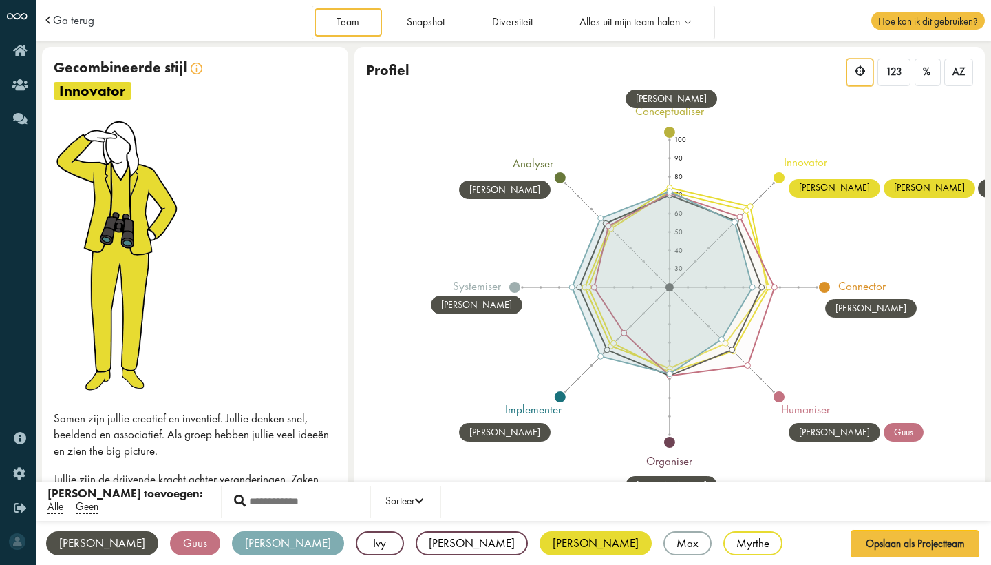
click at [232, 543] on div "Irene" at bounding box center [288, 543] width 112 height 24
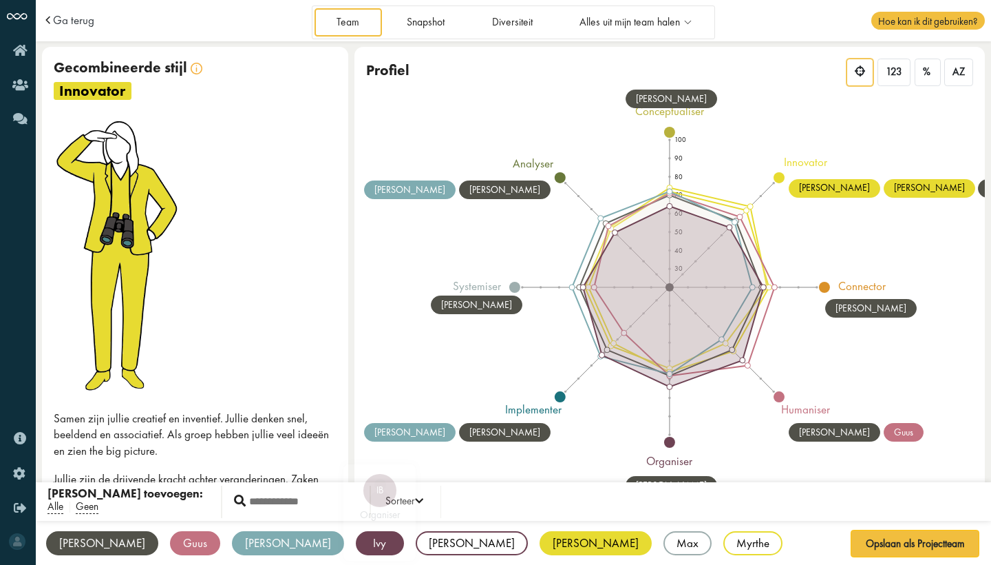
click at [356, 543] on div "Ivy" at bounding box center [380, 543] width 48 height 24
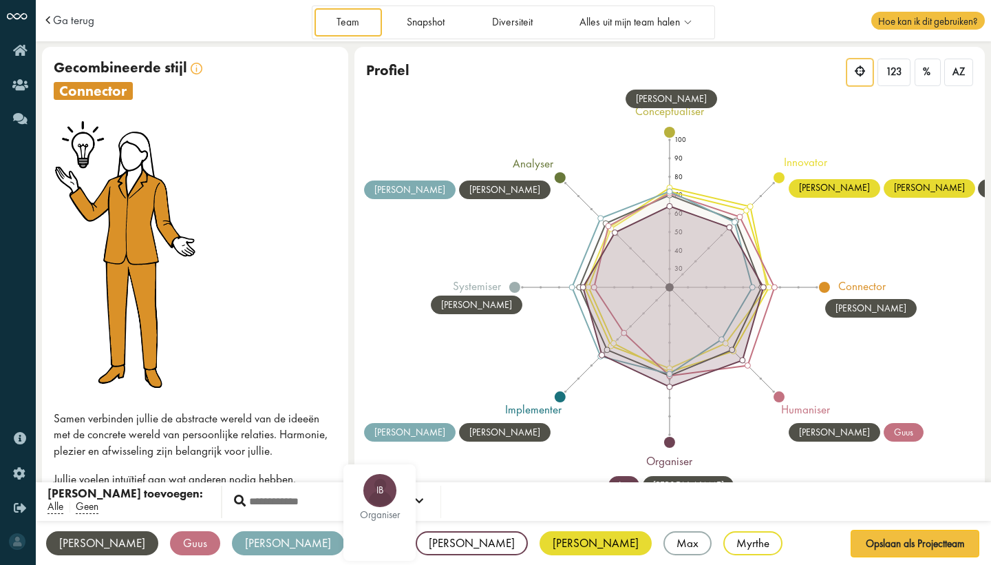
click at [416, 540] on div "Julia" at bounding box center [472, 543] width 112 height 24
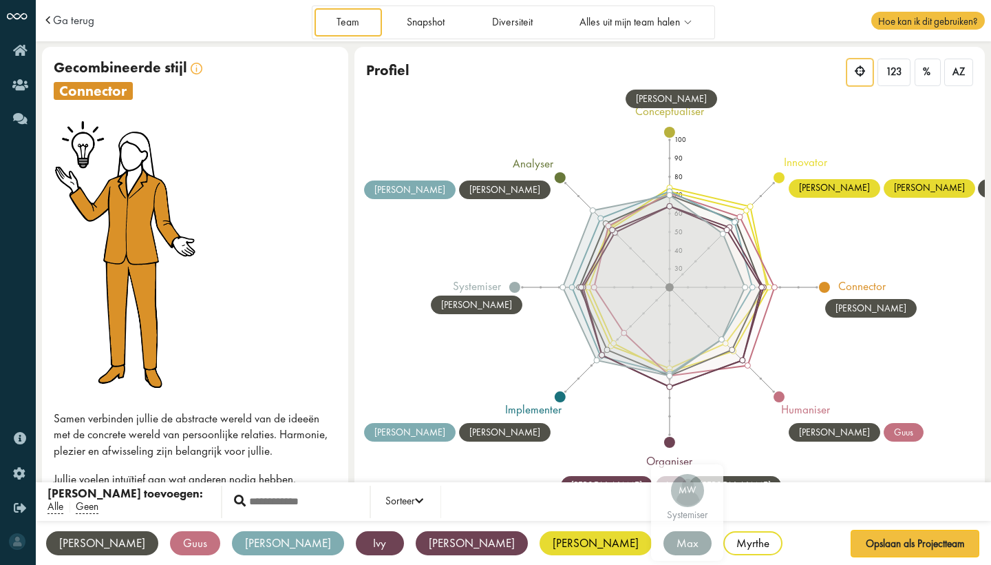
click at [664, 540] on div "Max" at bounding box center [688, 543] width 48 height 24
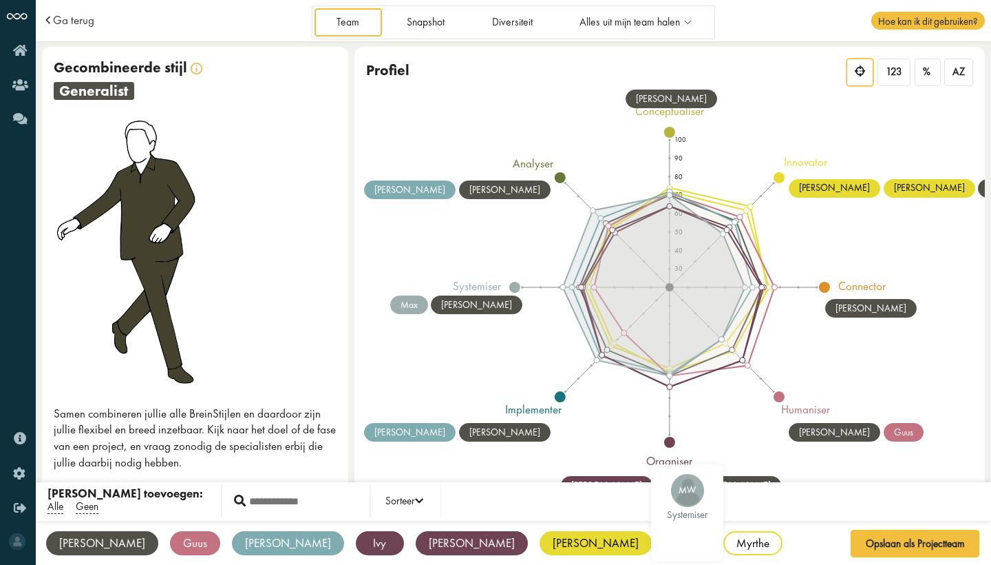
click at [724, 540] on div "Myrthe" at bounding box center [753, 543] width 59 height 24
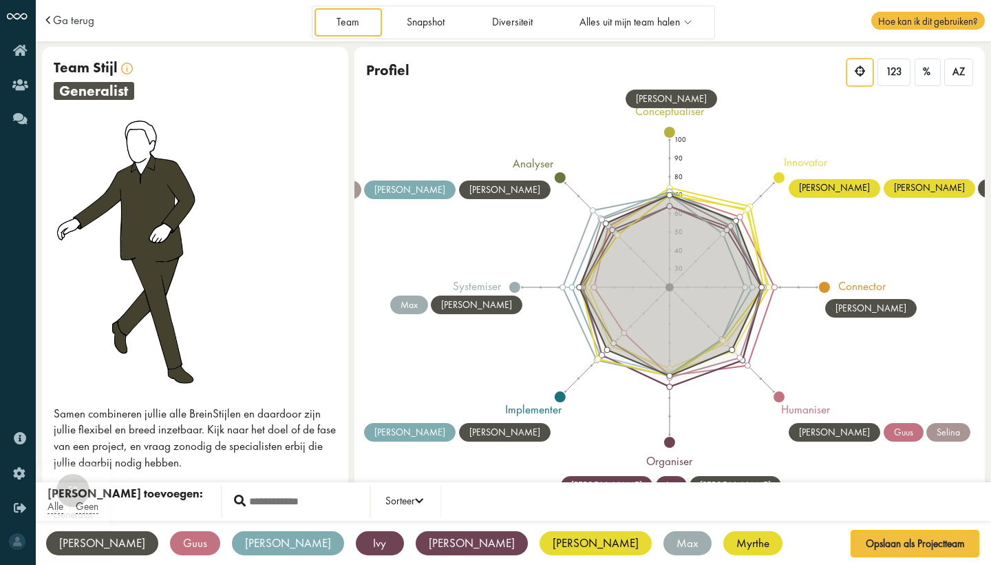
click at [58, 532] on div "Emma" at bounding box center [102, 543] width 112 height 24
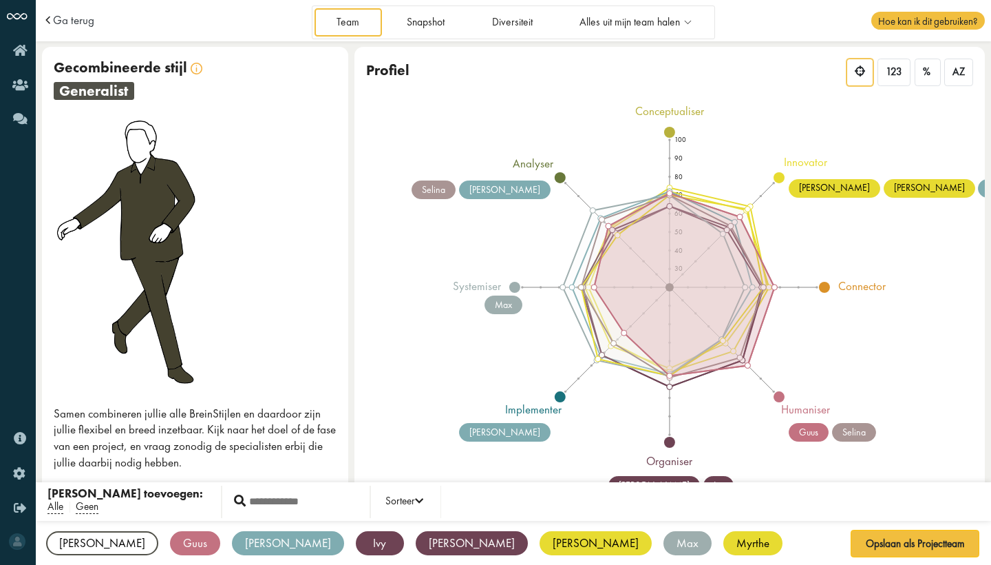
click at [170, 537] on div "Guus" at bounding box center [195, 543] width 50 height 24
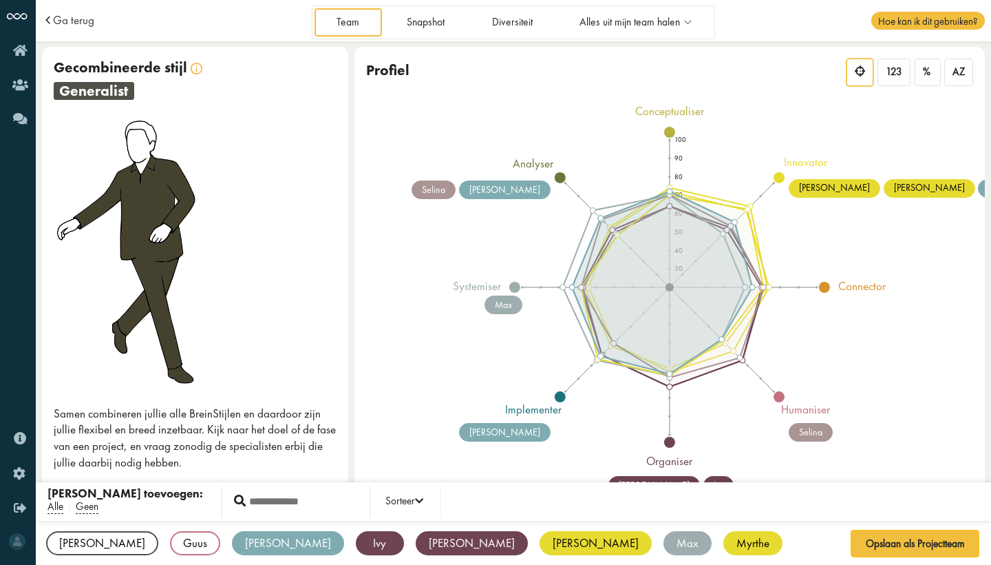
click at [232, 537] on div "Irene" at bounding box center [288, 543] width 112 height 24
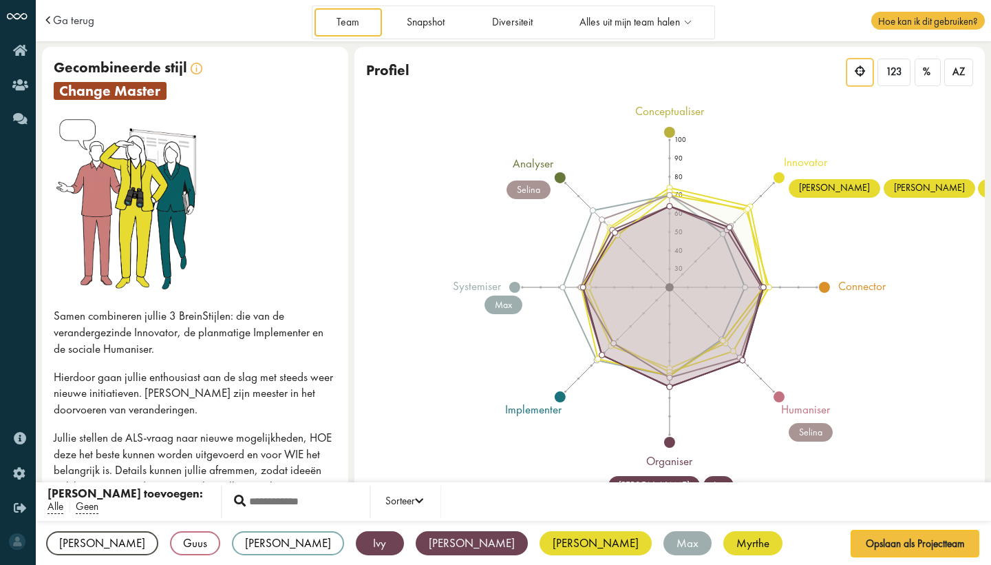
click at [356, 537] on div "Ivy" at bounding box center [380, 543] width 48 height 24
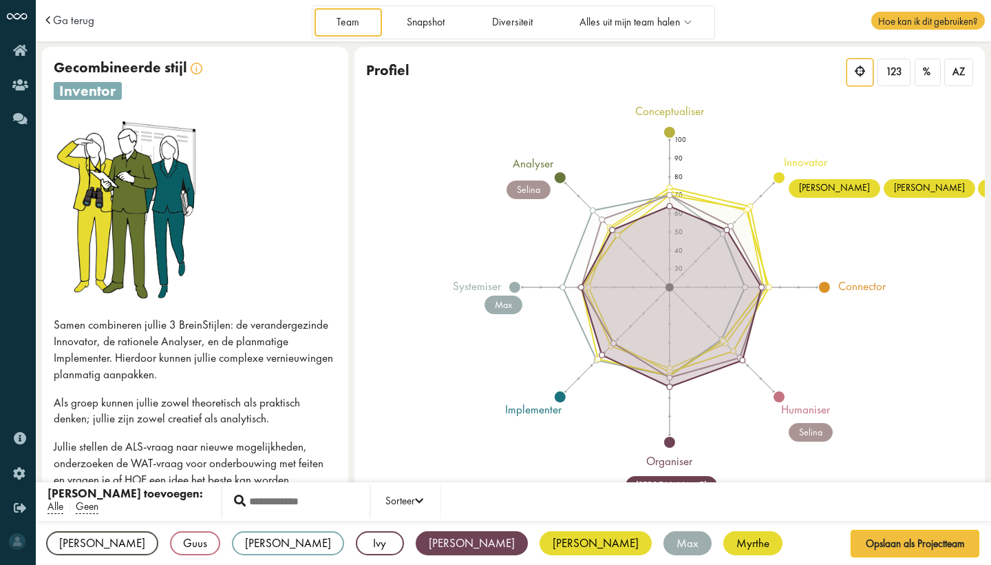
click at [416, 537] on div "Julia" at bounding box center [472, 543] width 112 height 24
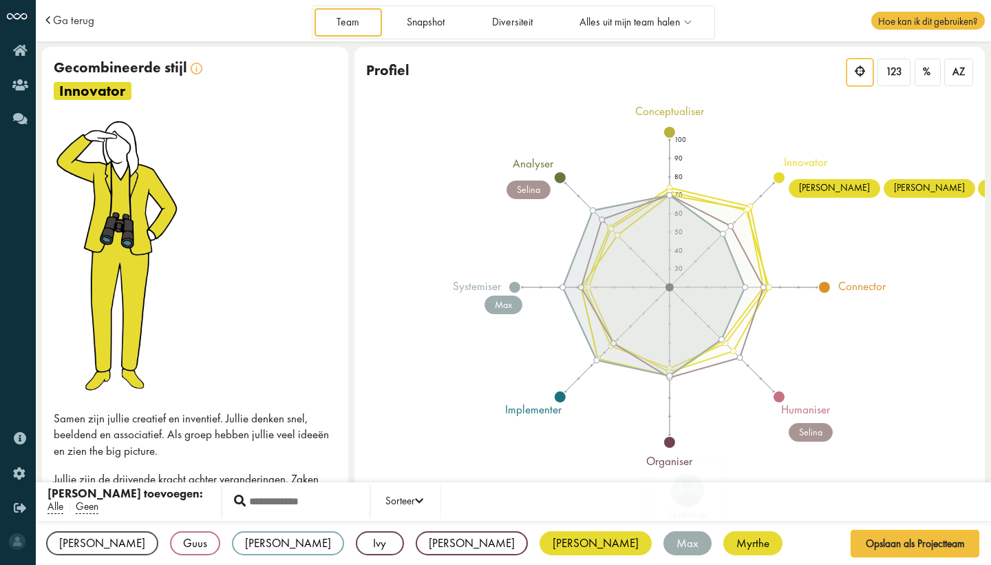
click at [664, 536] on div "Max" at bounding box center [688, 543] width 48 height 24
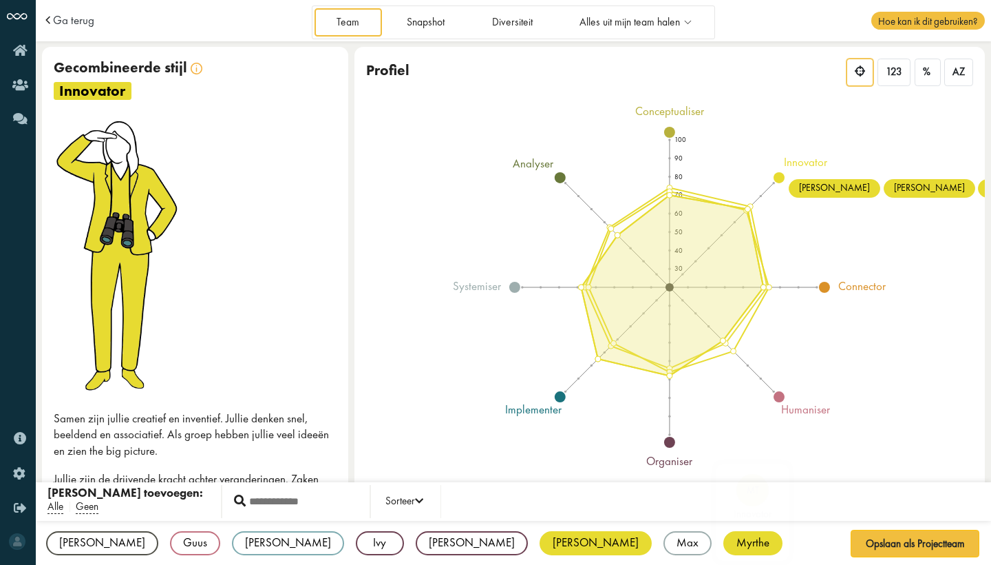
click at [724, 549] on div "Myrthe" at bounding box center [753, 543] width 59 height 24
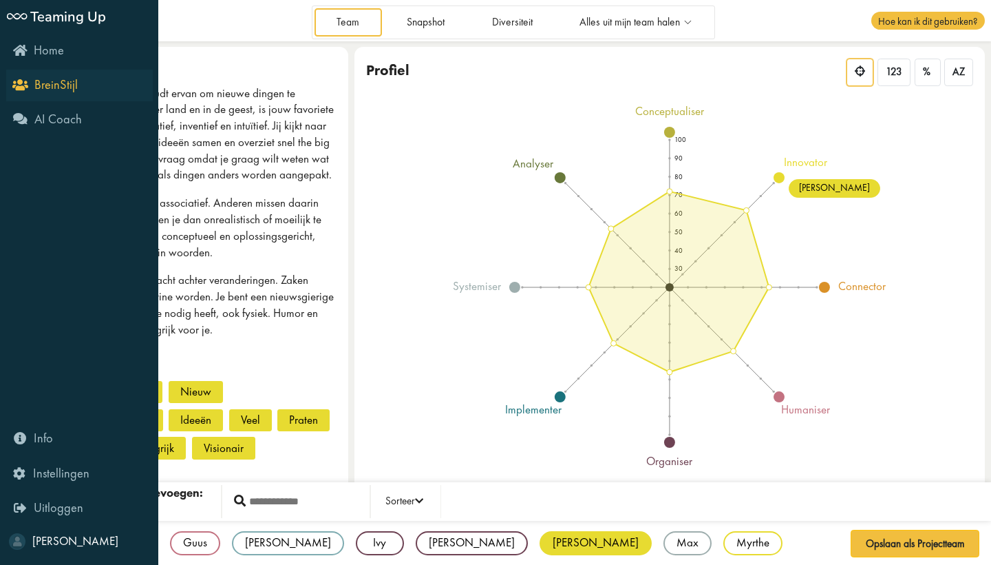
click at [44, 80] on span "BreinStijl" at bounding box center [55, 84] width 43 height 17
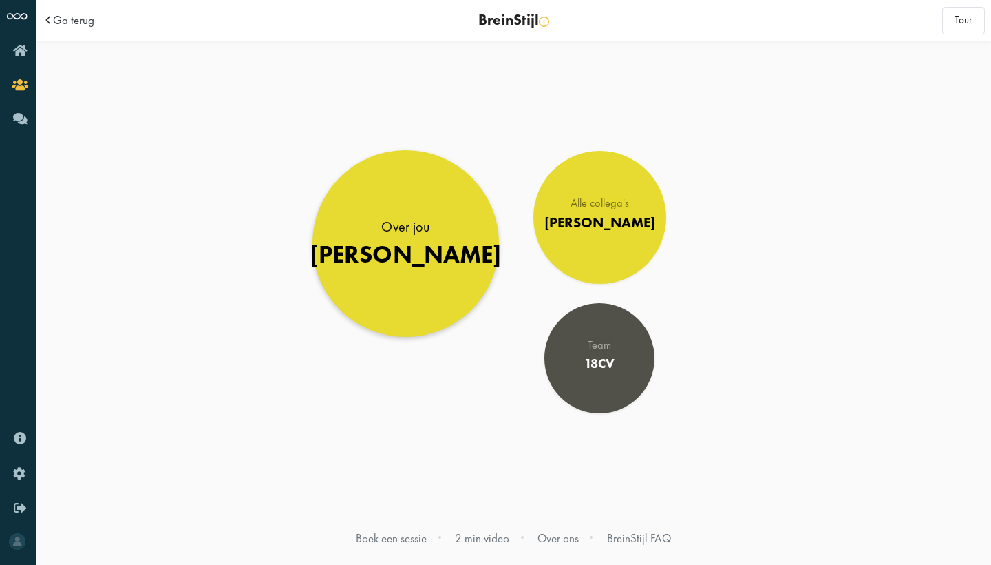
click at [363, 232] on link "Over jou Louise" at bounding box center [406, 243] width 187 height 187
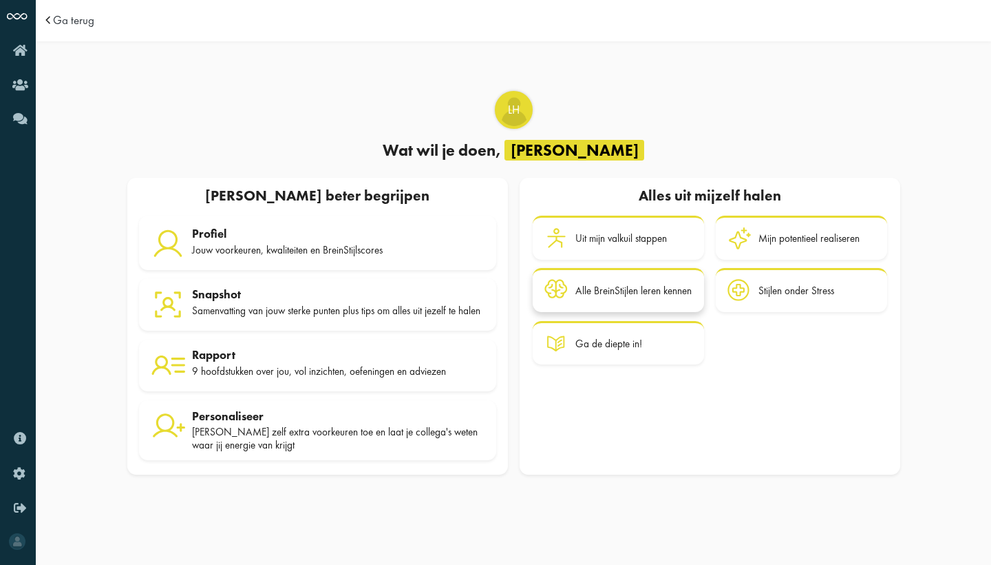
click at [605, 290] on div "Alle BreinStijlen leren kennen" at bounding box center [634, 290] width 116 height 12
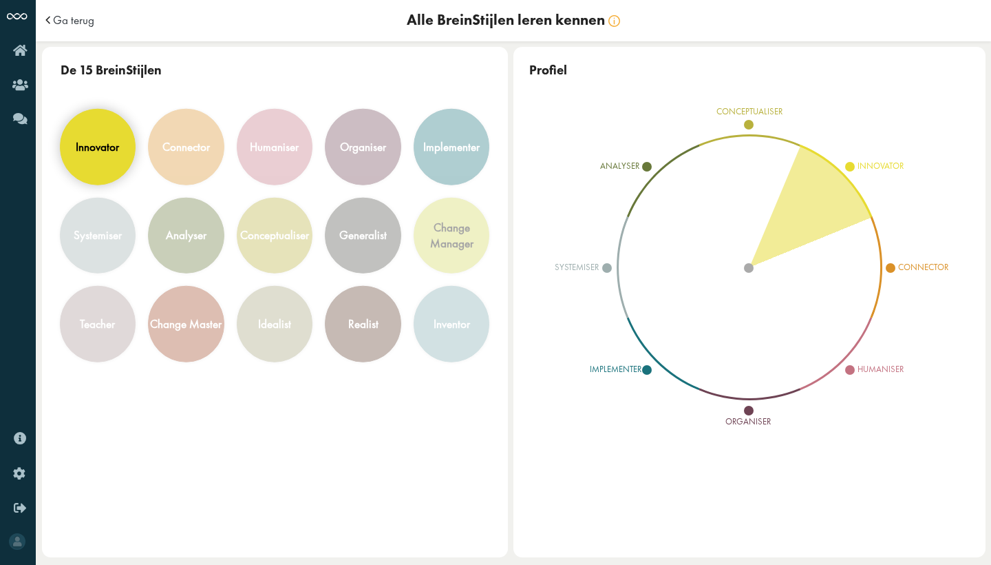
click at [114, 165] on div "innovator" at bounding box center [98, 146] width 75 height 75
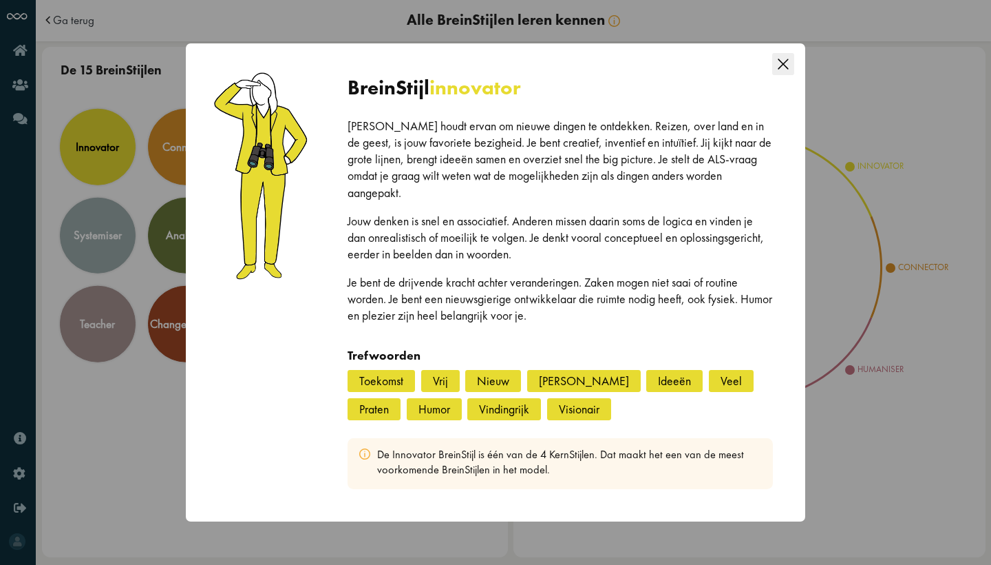
click at [151, 452] on div "BreinStijl innovator Jij houdt ervan om nieuwe dingen te ontdekken. Reizen, ove…" at bounding box center [495, 282] width 991 height 565
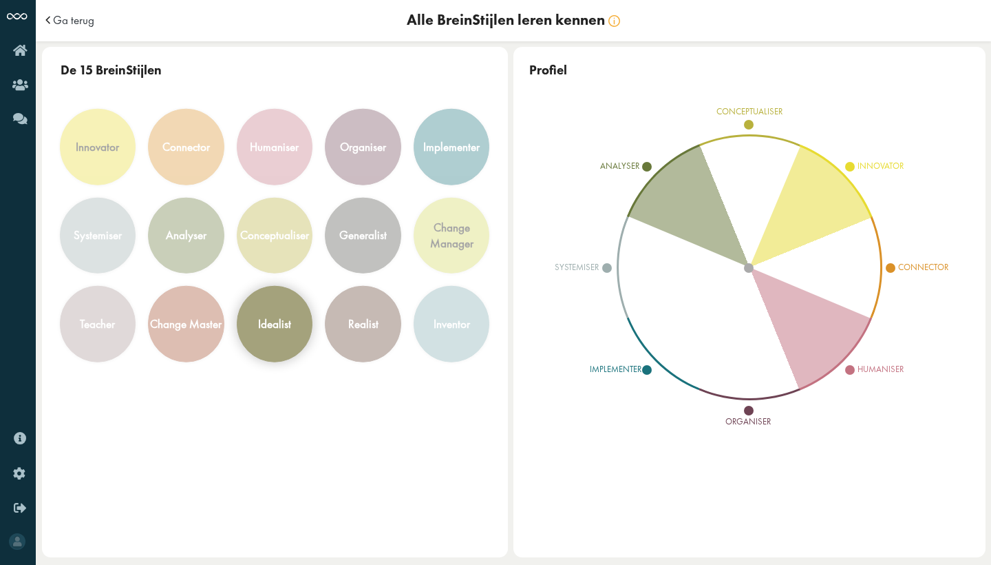
click at [291, 325] on div "idealist" at bounding box center [274, 324] width 33 height 16
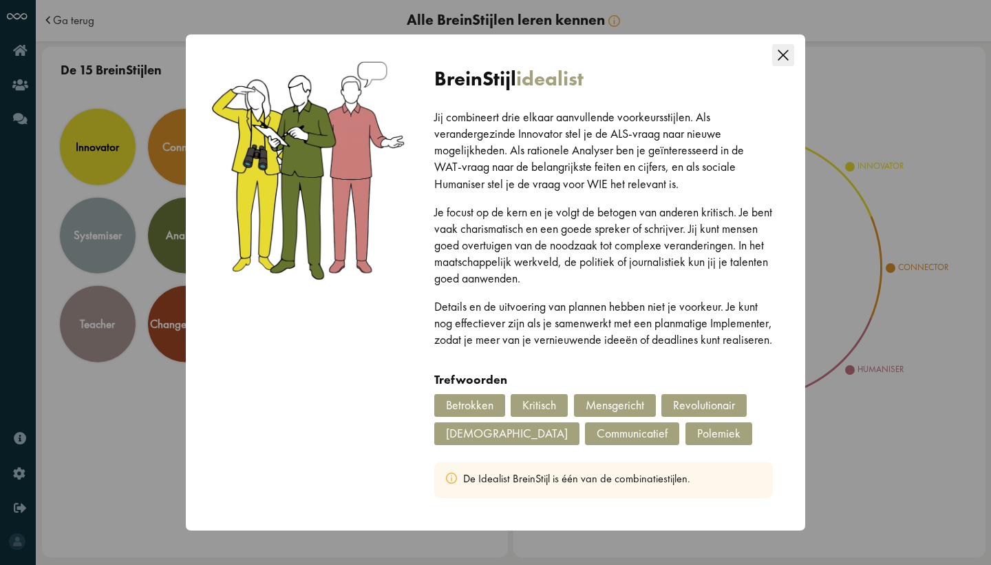
click at [143, 394] on div "BreinStijl idealist Jij combineert drie elkaar aanvullende voorkeursstijlen. Al…" at bounding box center [495, 282] width 991 height 565
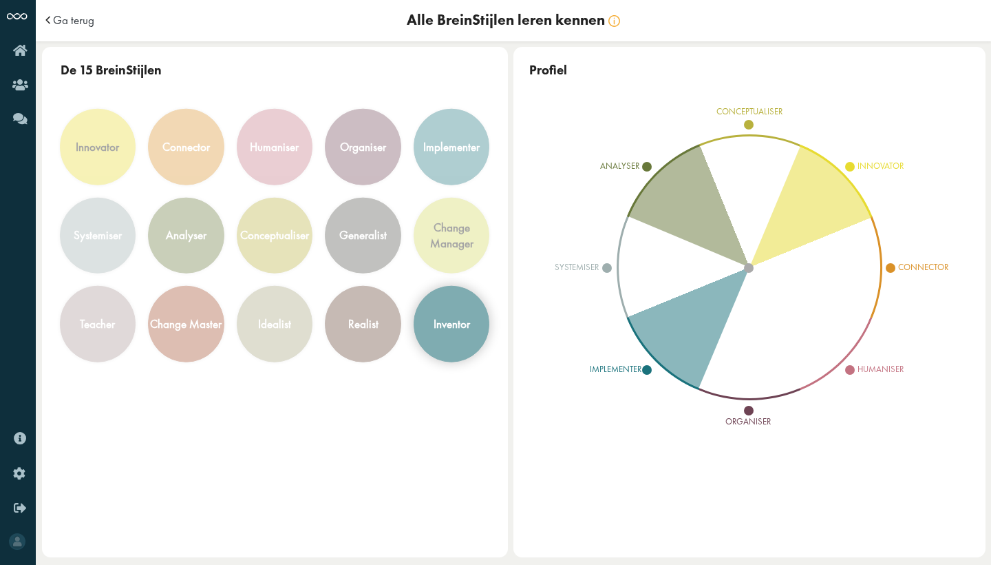
click at [443, 304] on div "inventor" at bounding box center [451, 323] width 75 height 75
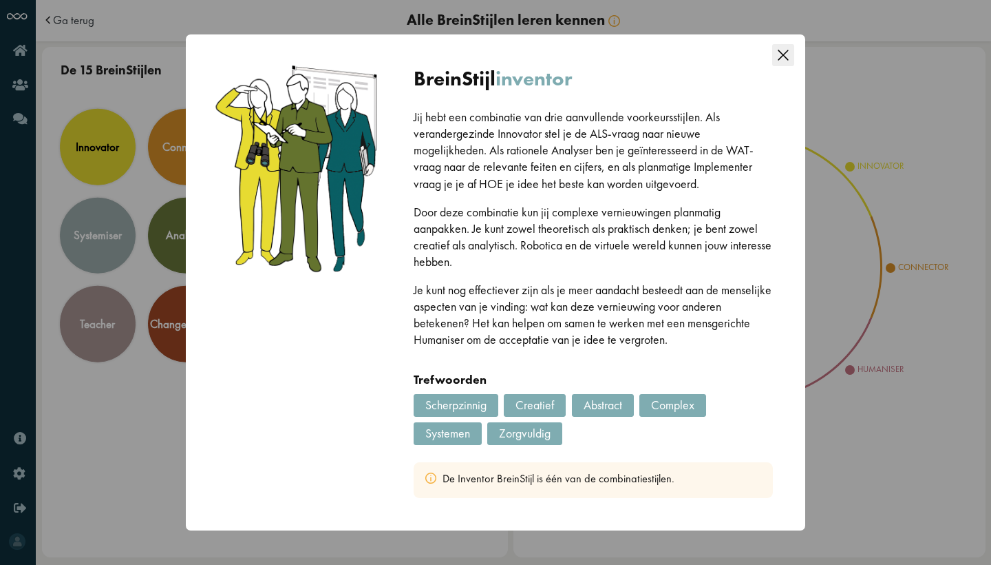
click at [783, 56] on icon "Close this dialog" at bounding box center [784, 55] width 22 height 22
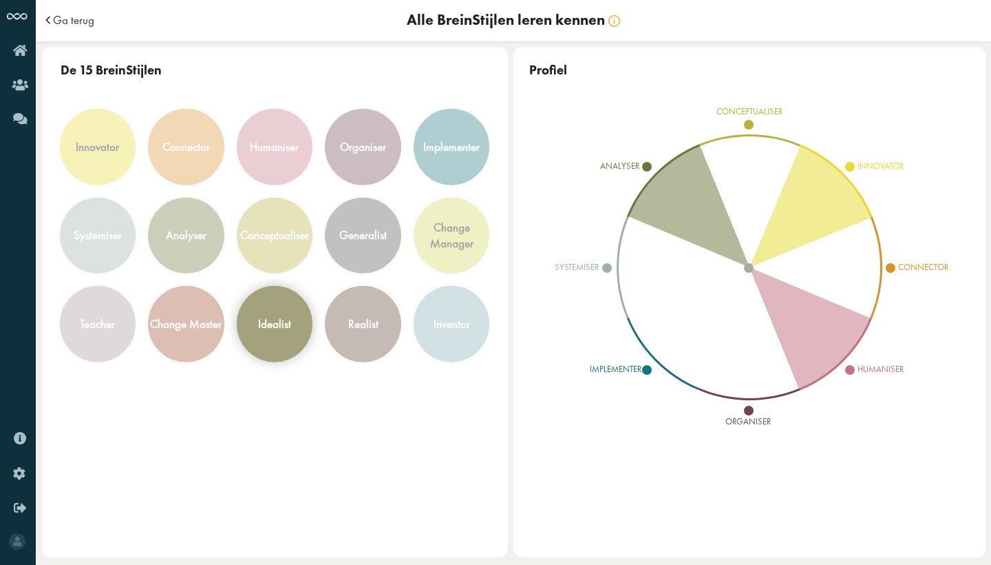
click at [273, 337] on div "idealist" at bounding box center [275, 323] width 75 height 75
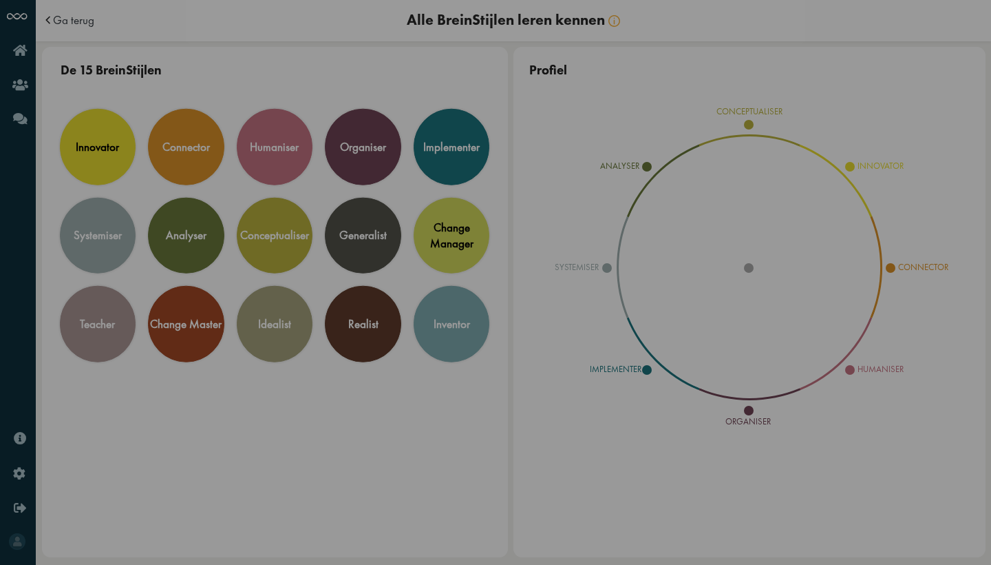
click at [780, 56] on icon "Close this dialog" at bounding box center [784, 55] width 22 height 22
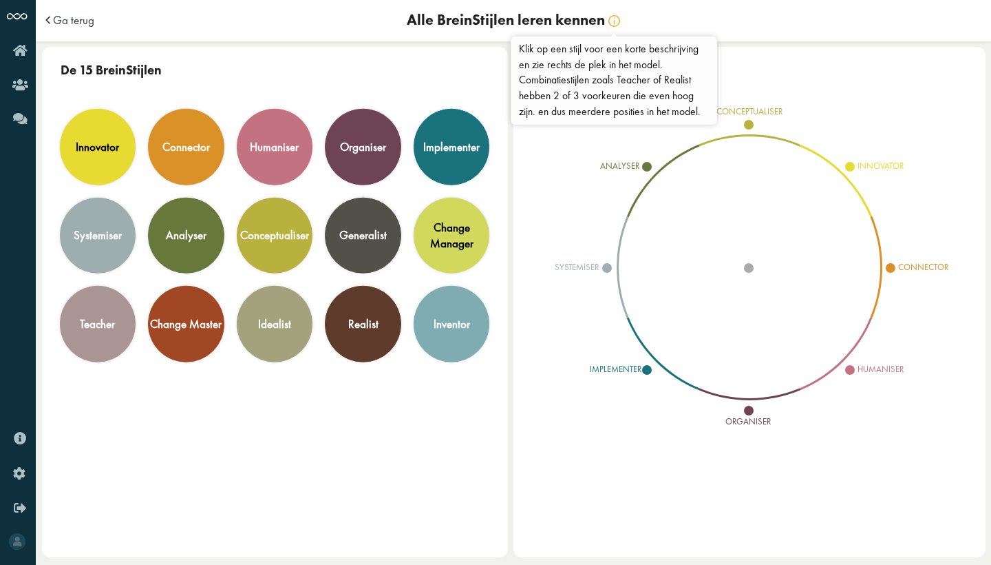
click at [615, 20] on img at bounding box center [615, 21] width 12 height 12
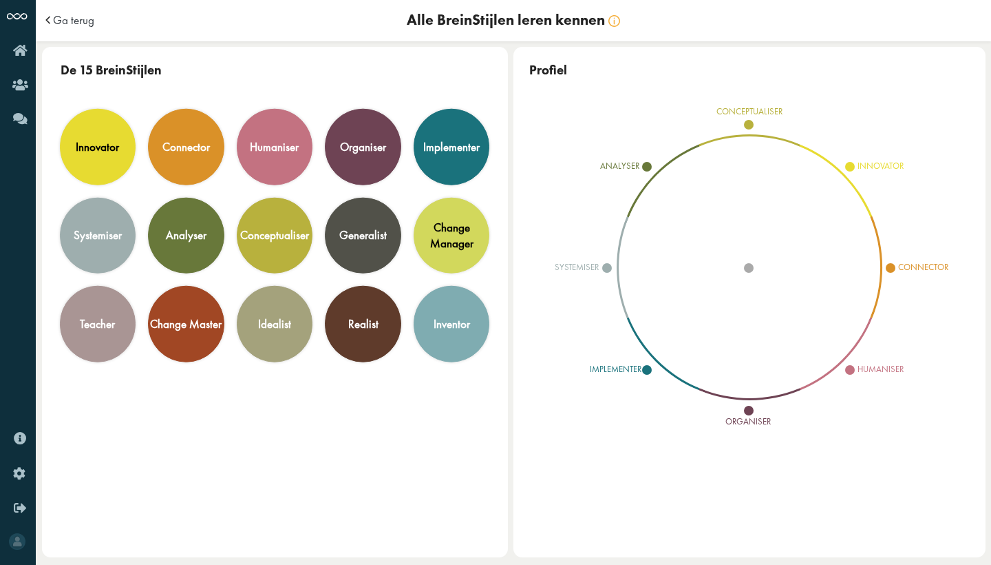
click at [45, 25] on span at bounding box center [50, 20] width 14 height 12
click at [54, 22] on span "Ga terug" at bounding box center [73, 20] width 41 height 12
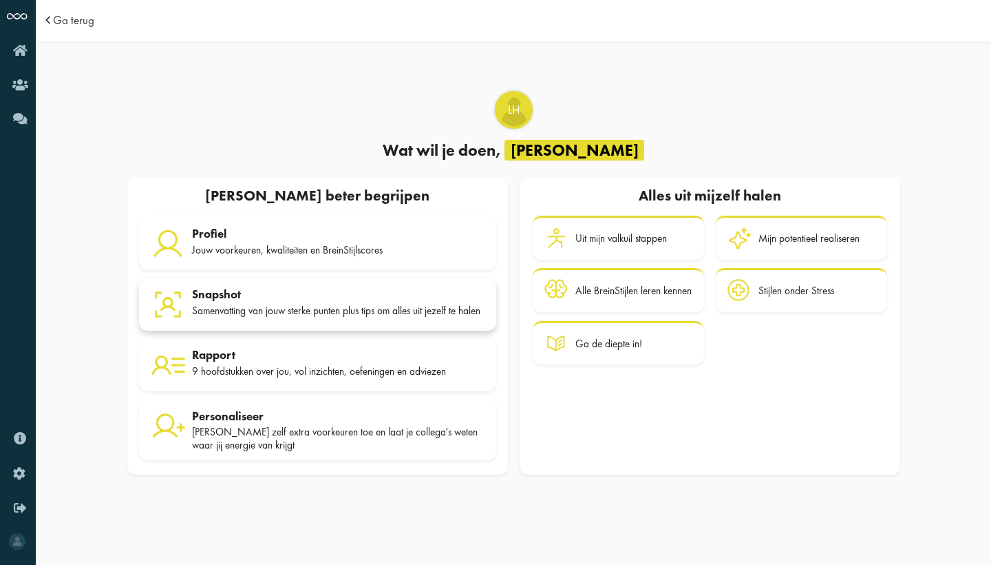
click at [227, 299] on div "Snapshot" at bounding box center [338, 294] width 293 height 14
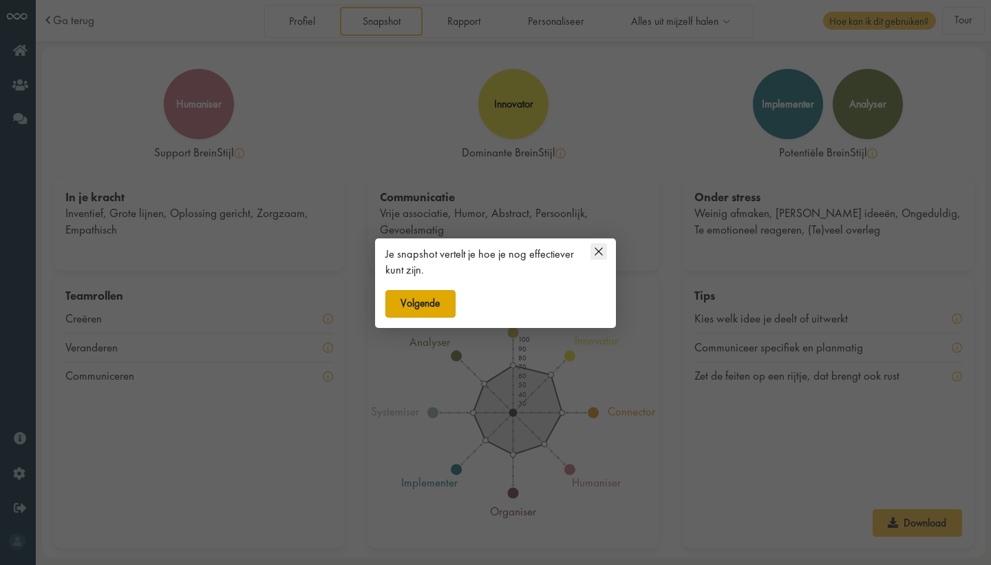
click at [435, 293] on button "Volgende" at bounding box center [421, 304] width 70 height 28
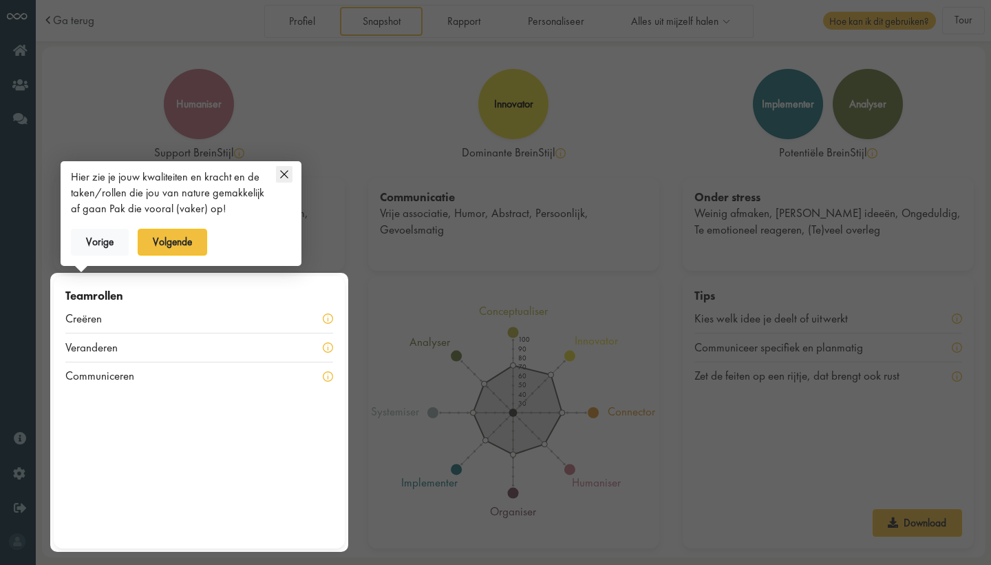
click at [182, 325] on div "Creëren" at bounding box center [199, 318] width 268 height 29
click at [286, 329] on div "Creëren" at bounding box center [199, 318] width 268 height 29
click at [269, 382] on div "Communiceren" at bounding box center [199, 376] width 268 height 28
click at [655, 379] on div at bounding box center [495, 282] width 991 height 565
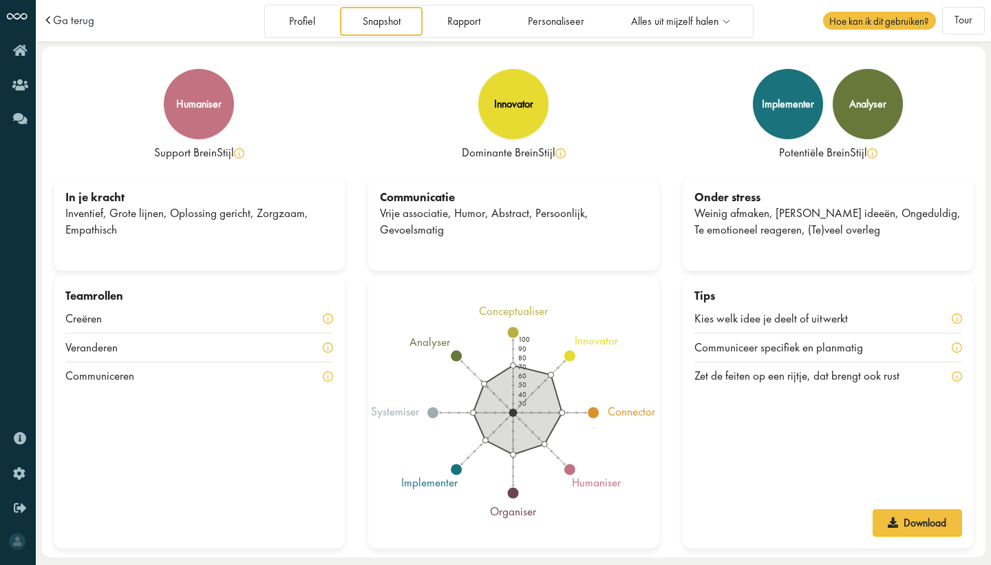
click at [812, 323] on div "Kies welk idee je deelt of uitwerkt" at bounding box center [780, 319] width 171 height 17
click at [945, 317] on div "Kies welk idee je deelt of uitwerkt" at bounding box center [829, 318] width 268 height 29
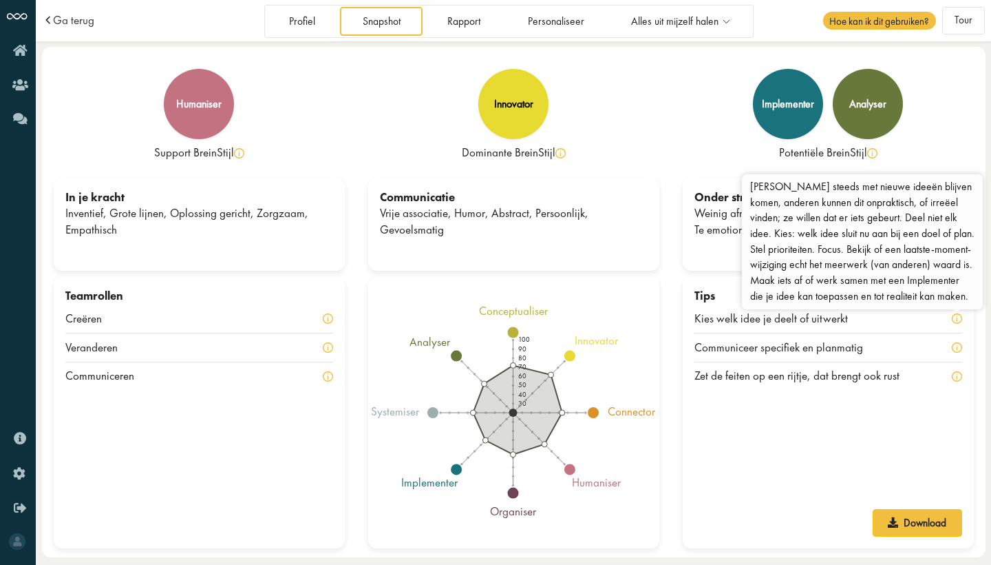
click at [958, 317] on img at bounding box center [957, 318] width 10 height 10
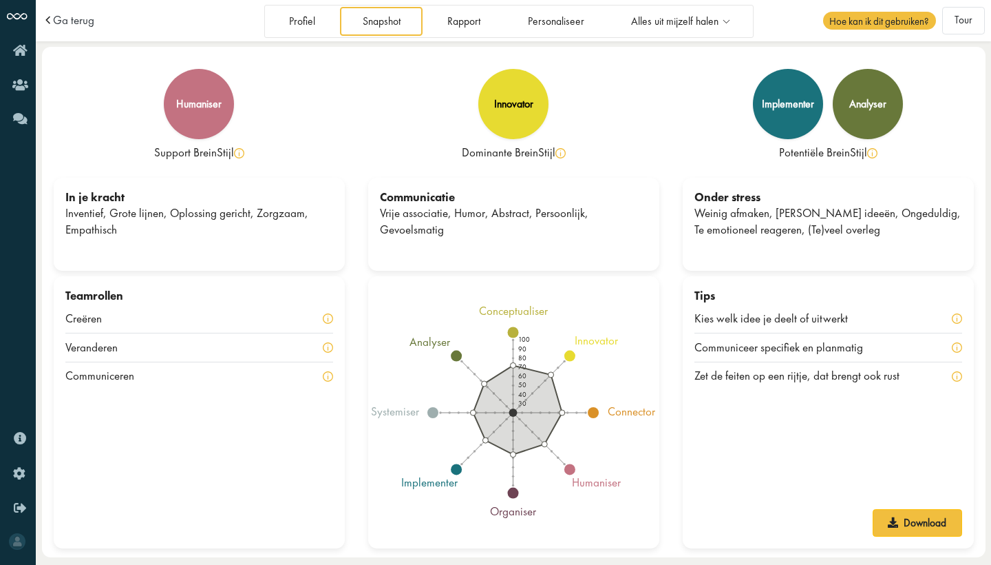
click at [958, 317] on img at bounding box center [957, 318] width 10 height 10
click at [957, 315] on img at bounding box center [957, 318] width 10 height 10
click at [956, 315] on img at bounding box center [957, 318] width 10 height 10
click at [944, 366] on div "Zet de feiten op een rijtje, dat brengt ook rust" at bounding box center [829, 376] width 268 height 28
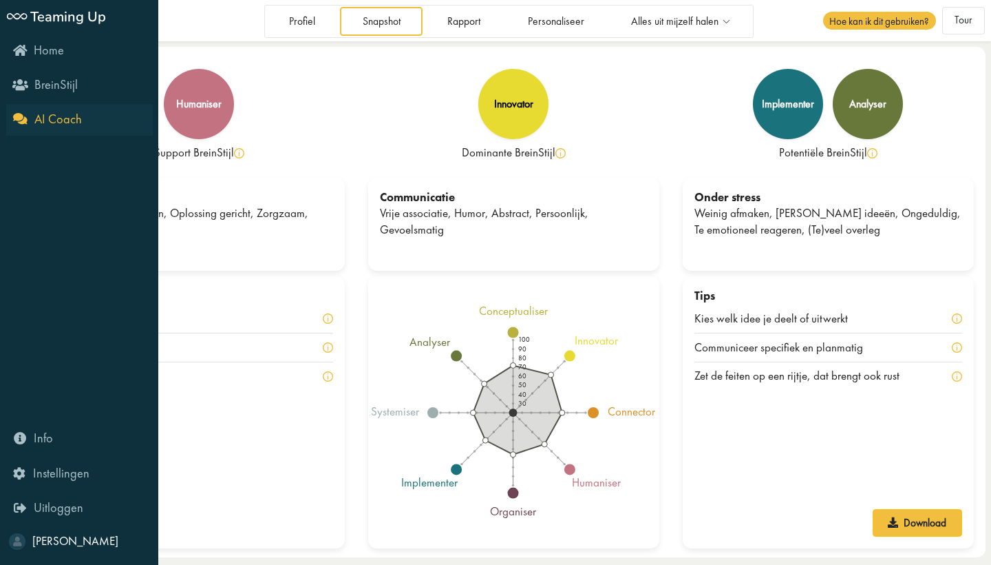
click at [16, 114] on icon "AI Coach" at bounding box center [47, 118] width 69 height 13
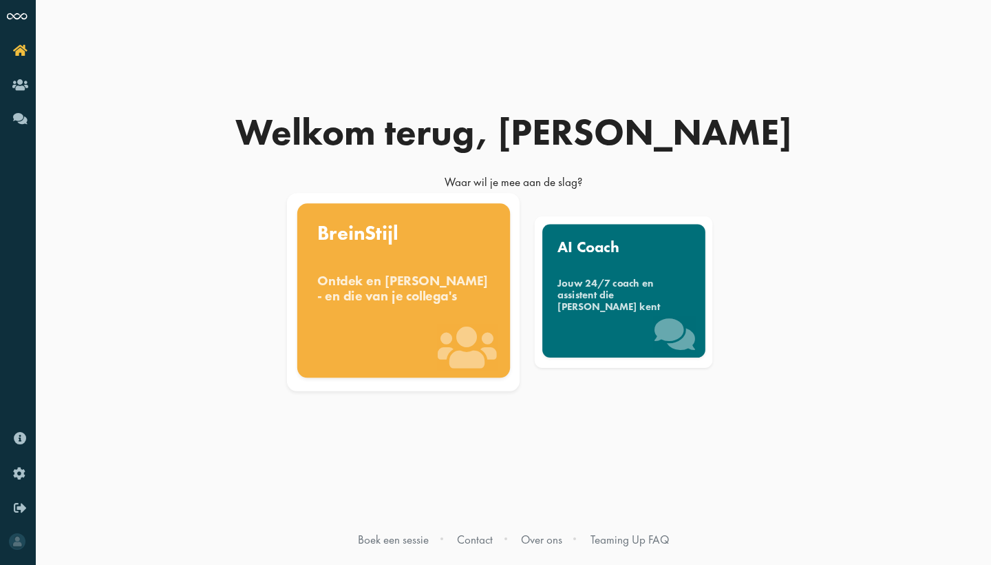
click at [428, 326] on div "BreinStijl Ontdek en [PERSON_NAME] - en die van je collega's" at bounding box center [403, 289] width 213 height 174
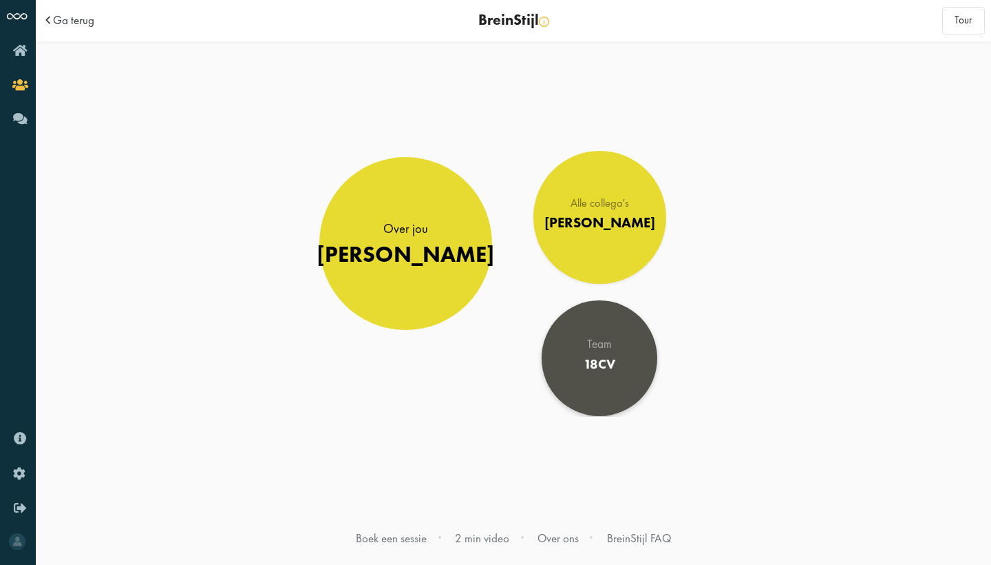
click at [603, 377] on div "Team 18CV" at bounding box center [600, 357] width 32 height 39
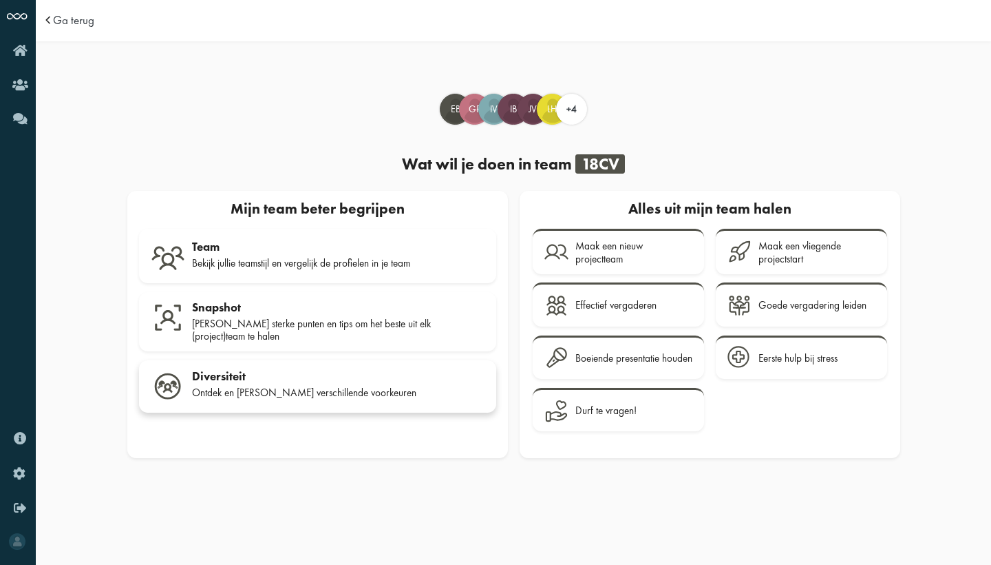
click at [280, 386] on div "Ontdek en benut jullie verschillende voorkeuren" at bounding box center [338, 392] width 293 height 12
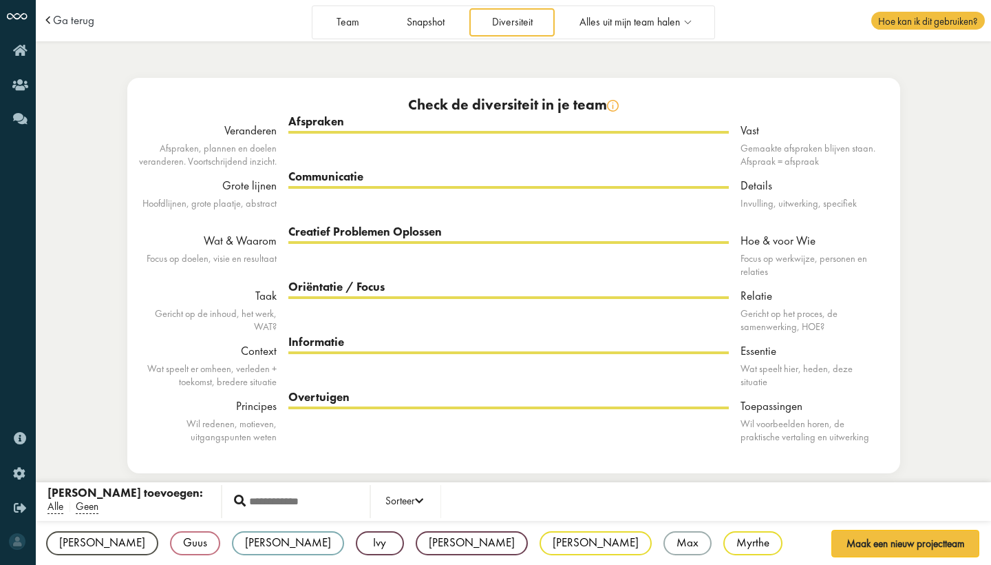
click at [55, 26] on span at bounding box center [50, 20] width 14 height 12
click at [48, 22] on span at bounding box center [50, 20] width 14 height 12
click at [76, 20] on span "Ga terug" at bounding box center [73, 20] width 41 height 12
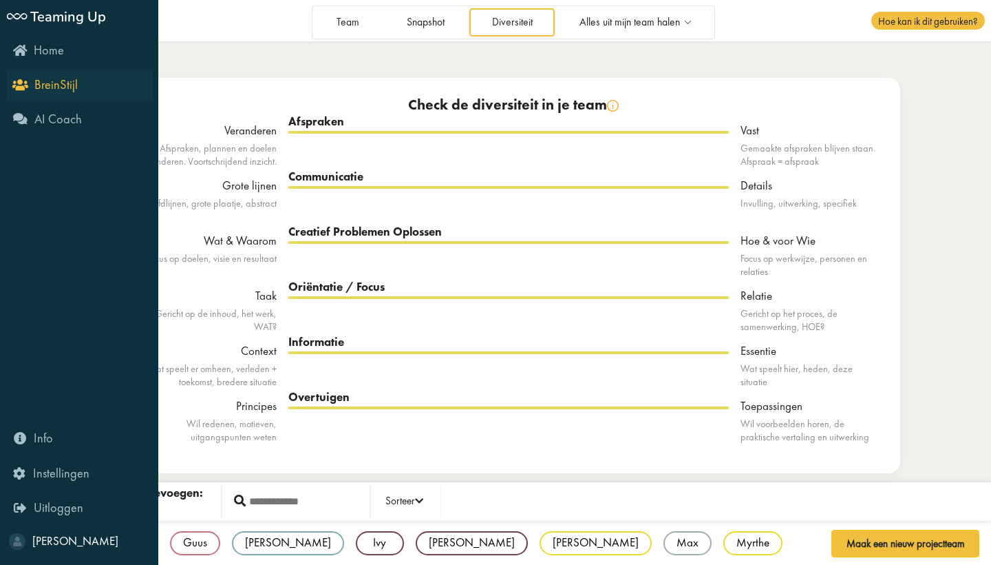
click at [18, 84] on icon "BreinStijl" at bounding box center [46, 84] width 63 height 13
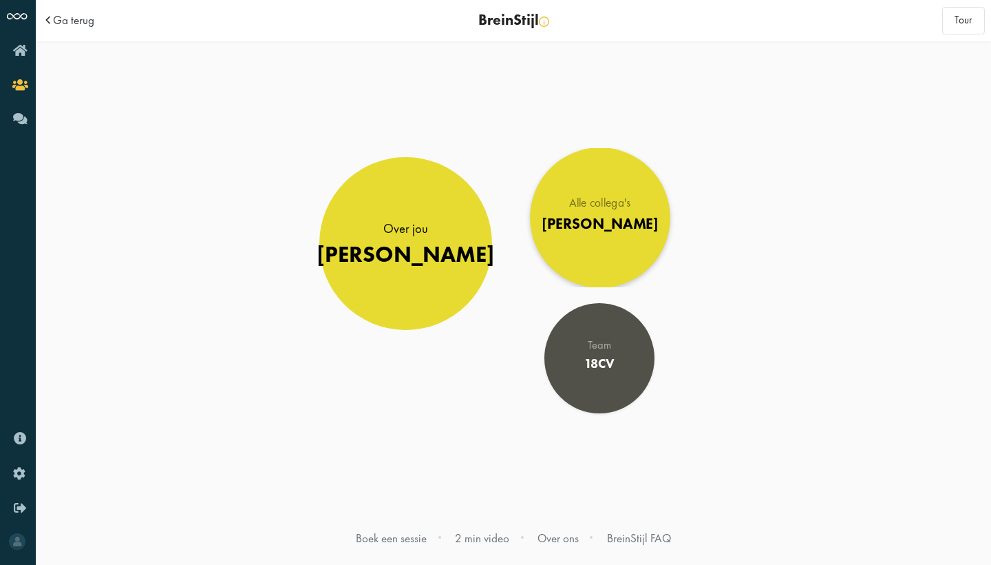
click at [591, 232] on div "Alle collega's [PERSON_NAME]" at bounding box center [600, 217] width 116 height 41
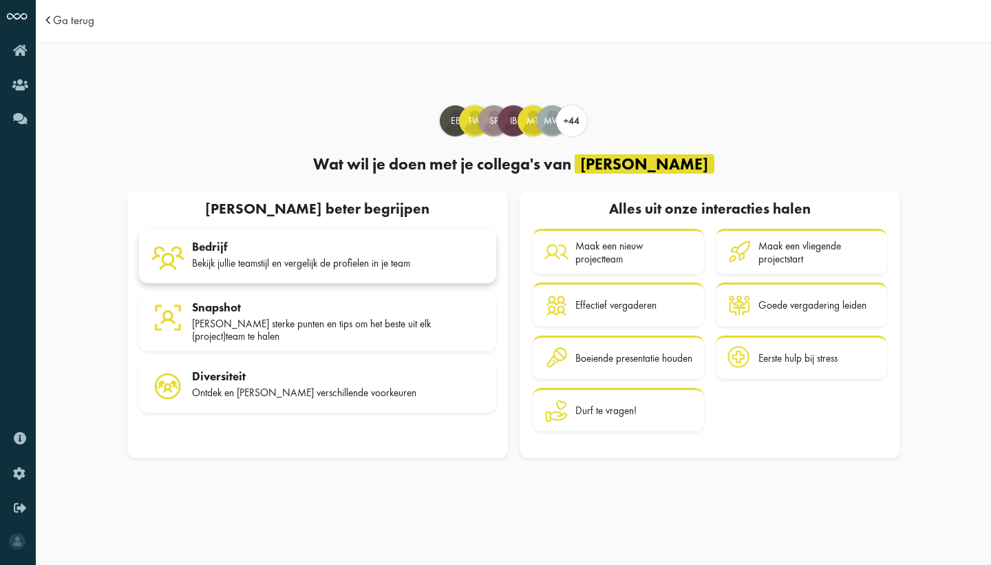
click at [254, 263] on div "Bekijk jullie teamstijl en vergelijk de profielen in je team" at bounding box center [338, 263] width 293 height 12
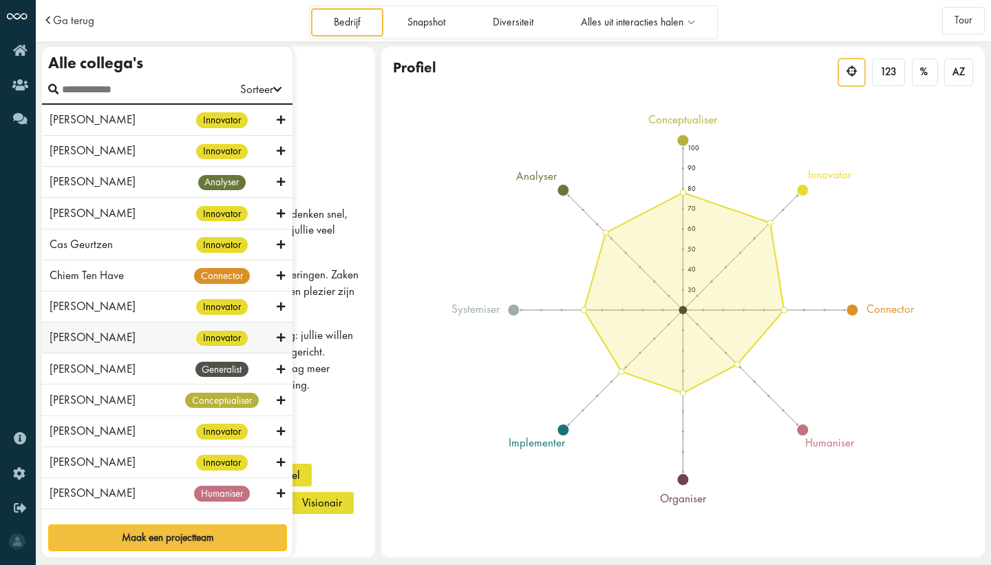
scroll to position [204, 0]
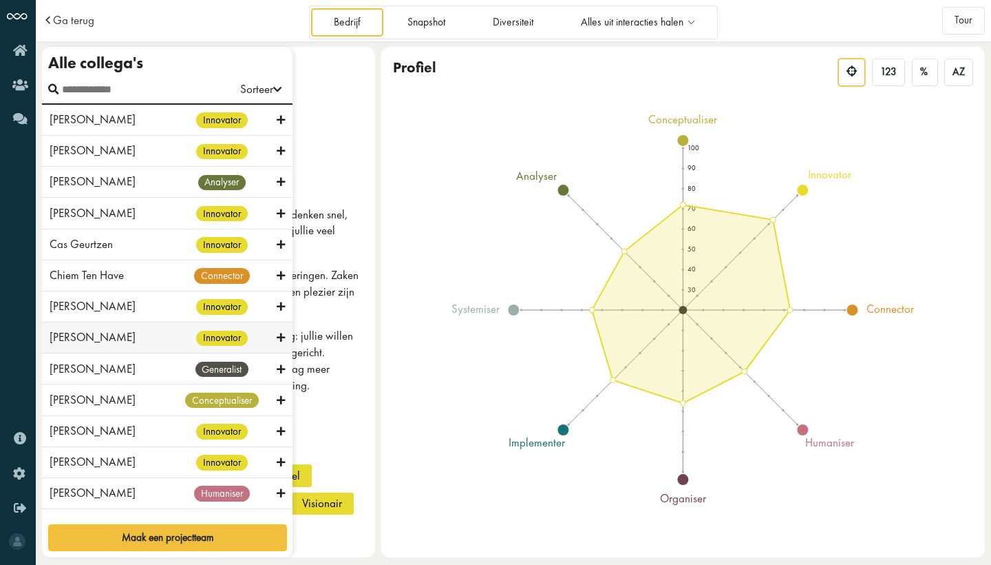
click at [57, 322] on div "[PERSON_NAME] innovator" at bounding box center [167, 337] width 251 height 31
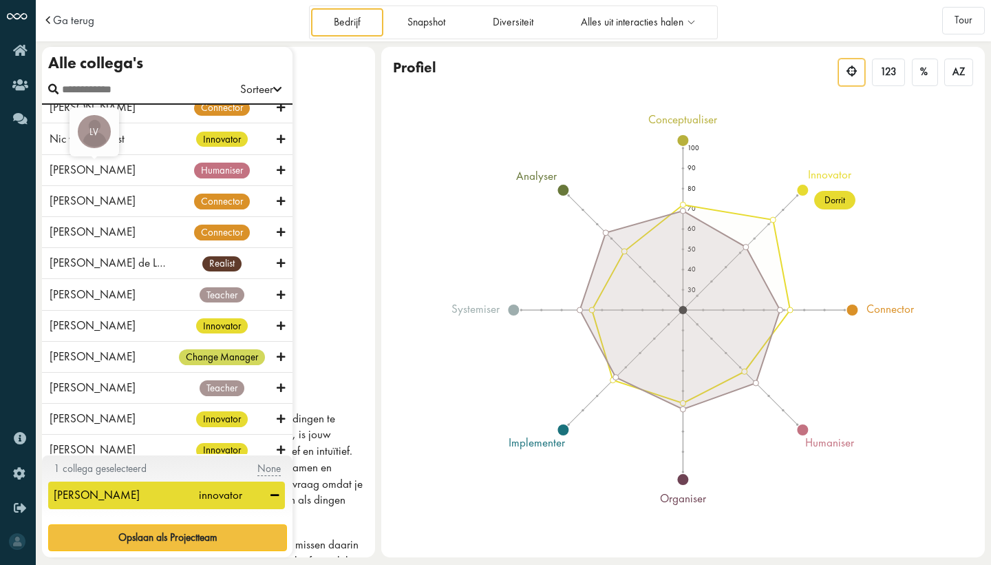
scroll to position [0, 0]
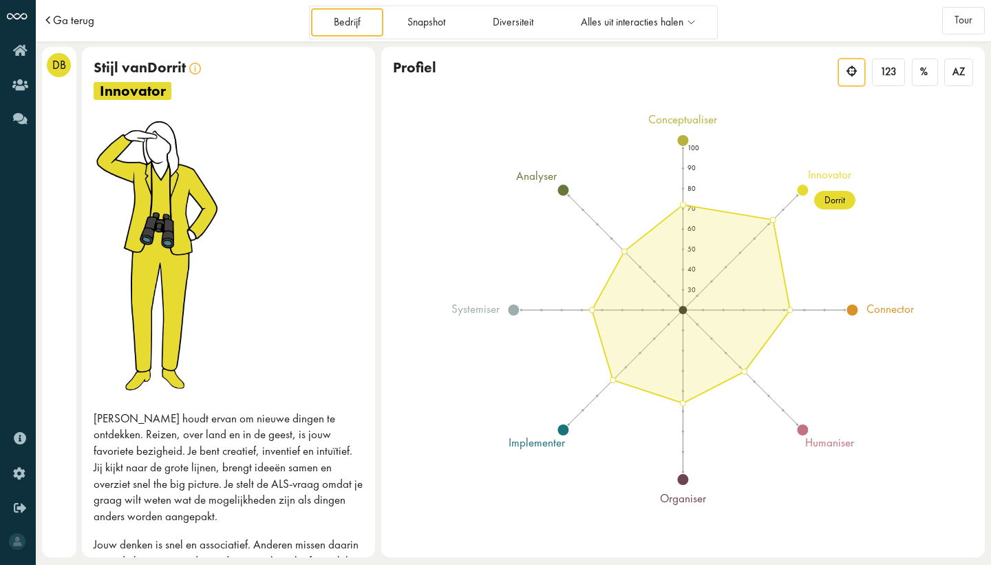
click at [66, 24] on span "Ga terug" at bounding box center [73, 20] width 41 height 12
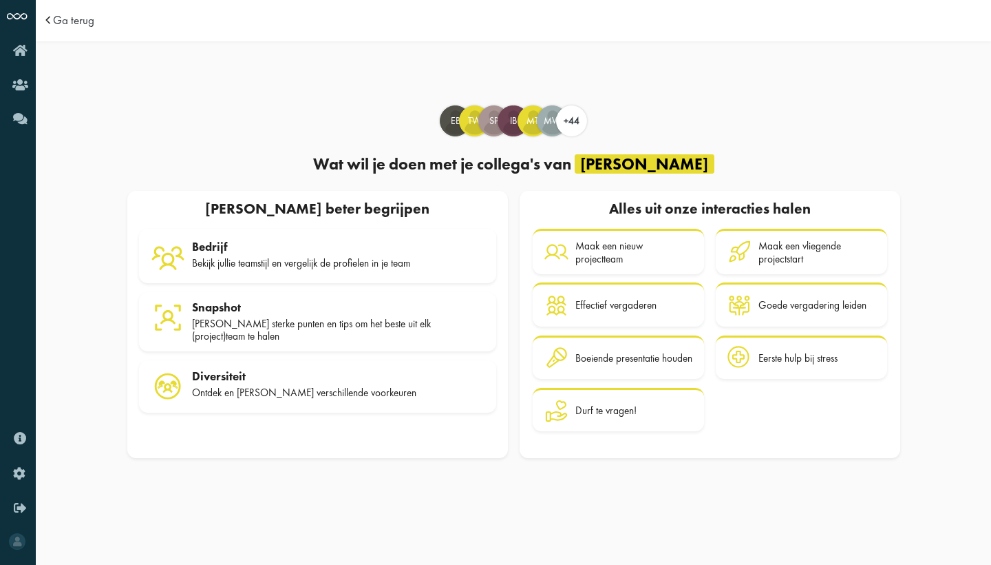
click at [66, 24] on span "Ga terug" at bounding box center [73, 20] width 41 height 12
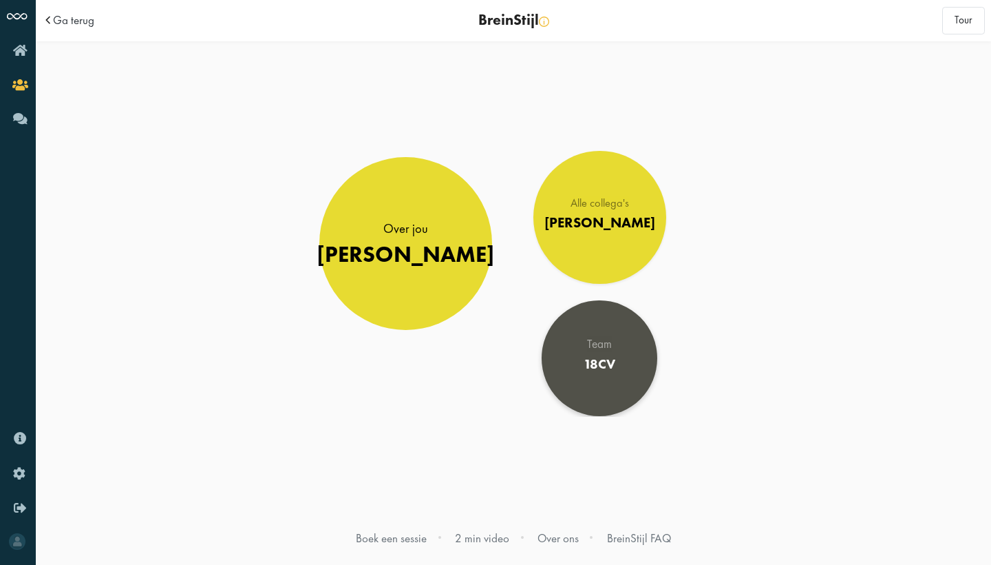
click at [589, 342] on div "Team" at bounding box center [600, 344] width 32 height 12
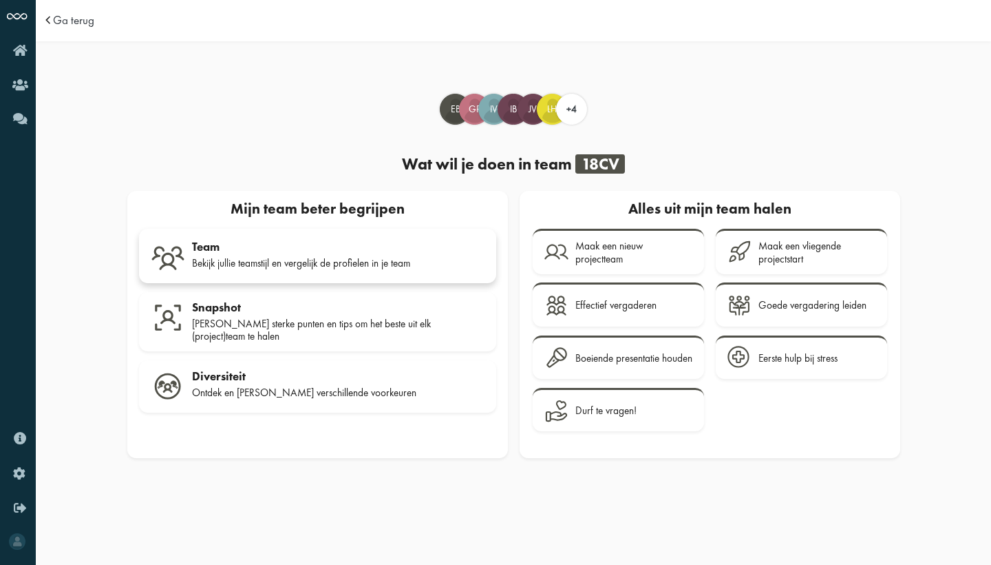
click at [255, 250] on div "Team" at bounding box center [338, 247] width 293 height 14
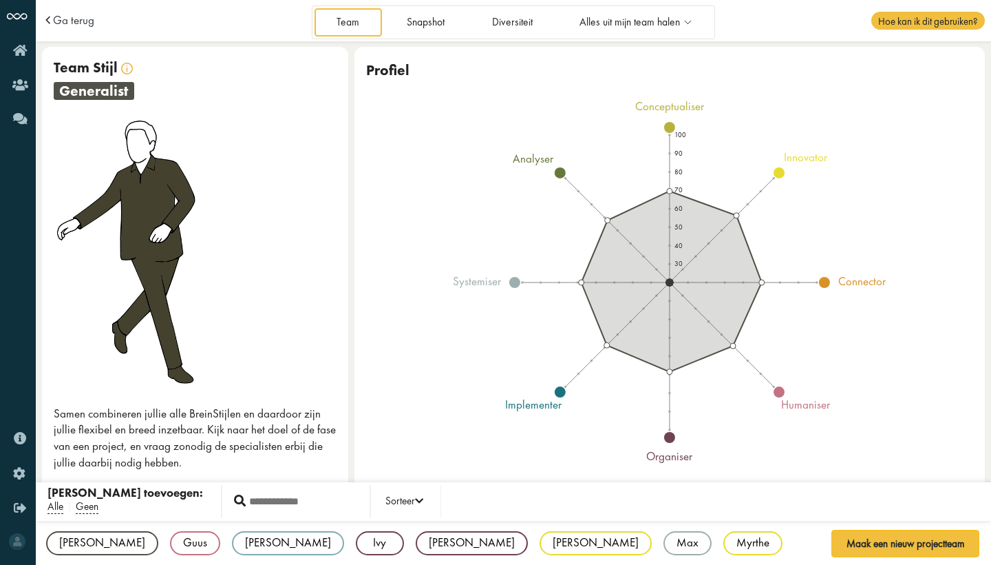
click at [48, 19] on span at bounding box center [50, 20] width 14 height 12
click at [73, 21] on span "Ga terug" at bounding box center [73, 20] width 41 height 12
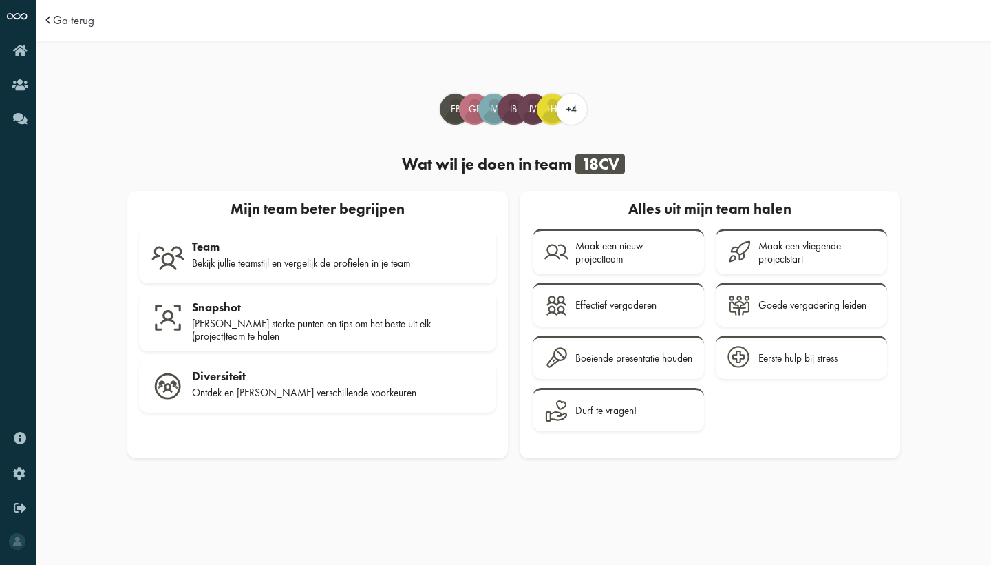
click at [43, 21] on span at bounding box center [50, 20] width 14 height 12
click at [56, 21] on span "Ga terug" at bounding box center [73, 20] width 41 height 12
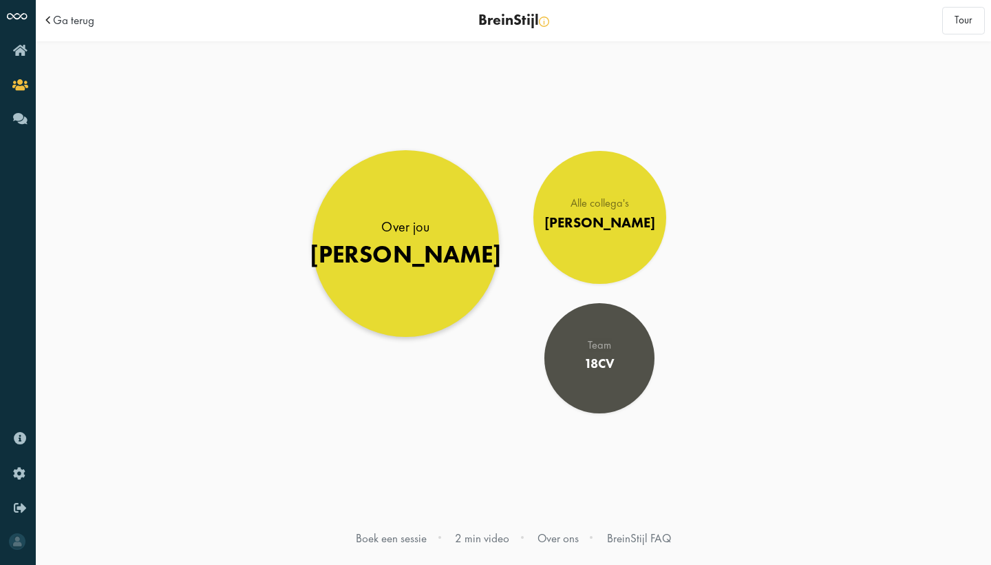
click at [417, 256] on div "[PERSON_NAME]" at bounding box center [406, 254] width 193 height 29
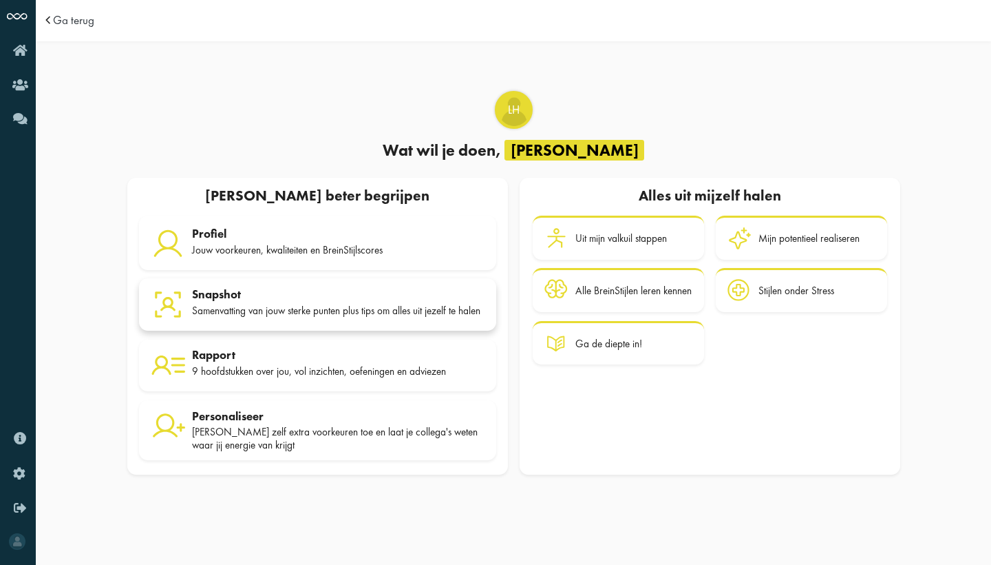
click at [197, 306] on div "Samenvatting van jouw sterke punten plus tips om alles uit jezelf te halen" at bounding box center [338, 310] width 293 height 12
